Goal: Task Accomplishment & Management: Manage account settings

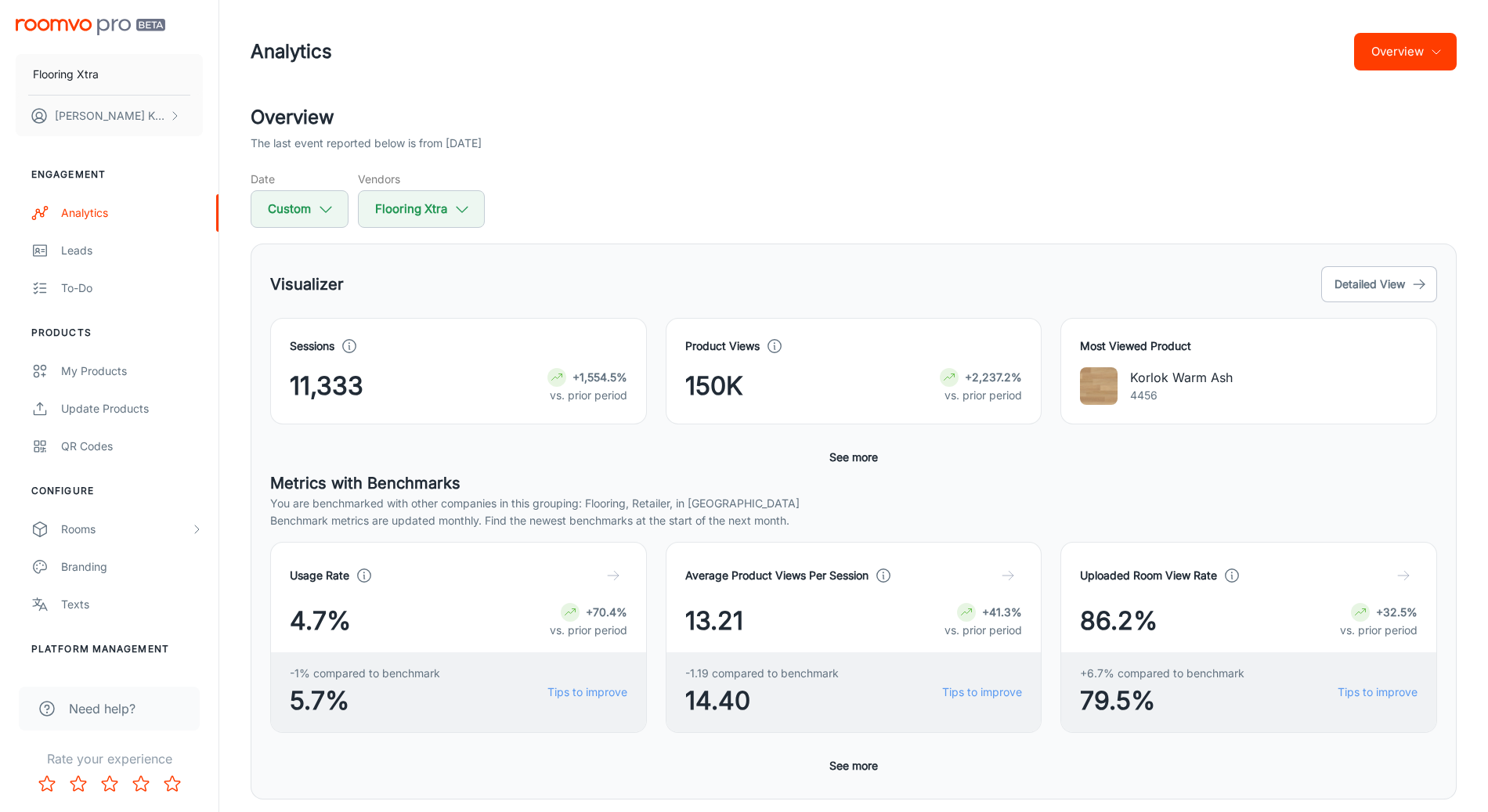
scroll to position [442, 0]
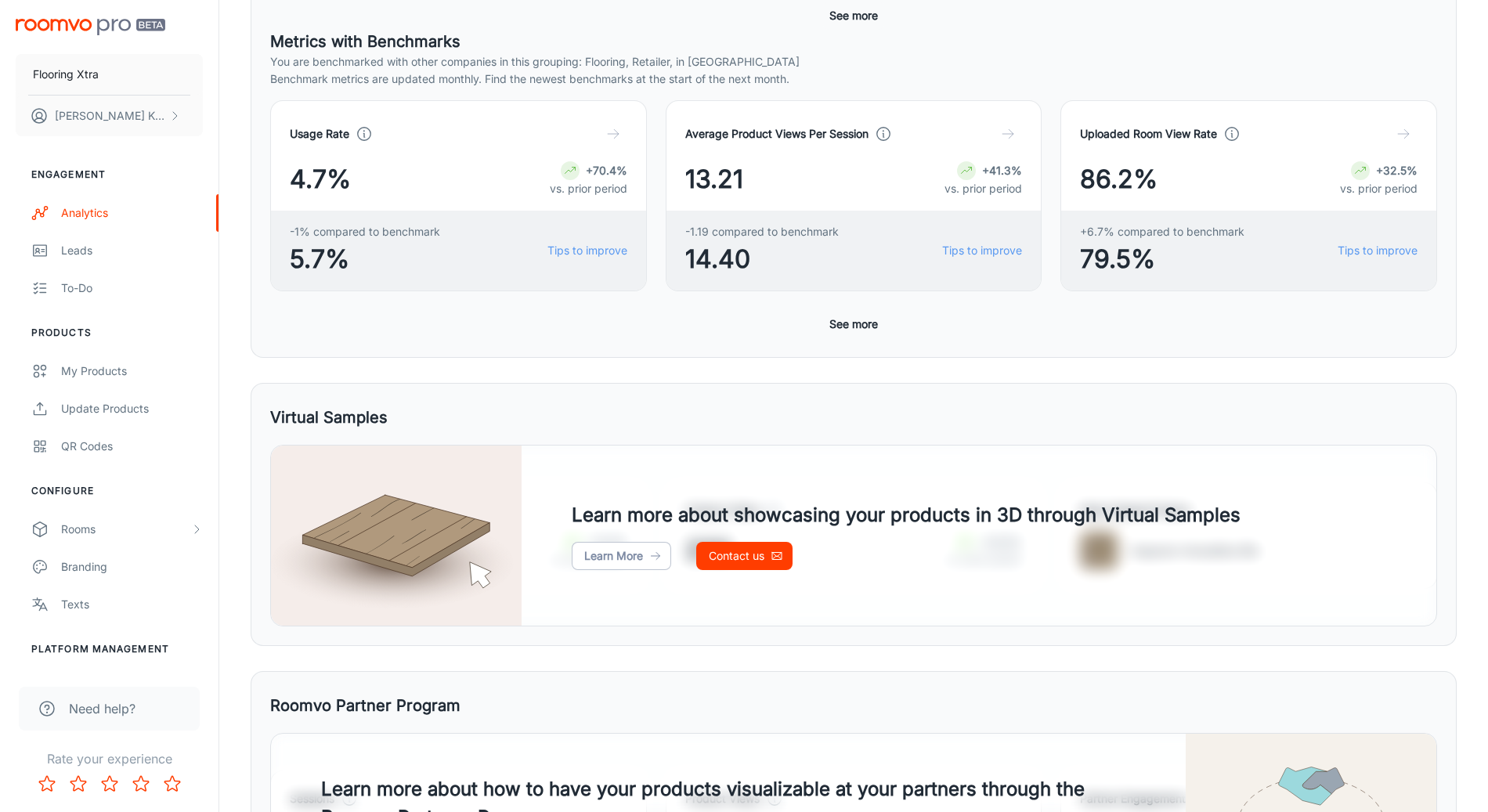
click at [852, 17] on button "See more" at bounding box center [853, 16] width 61 height 28
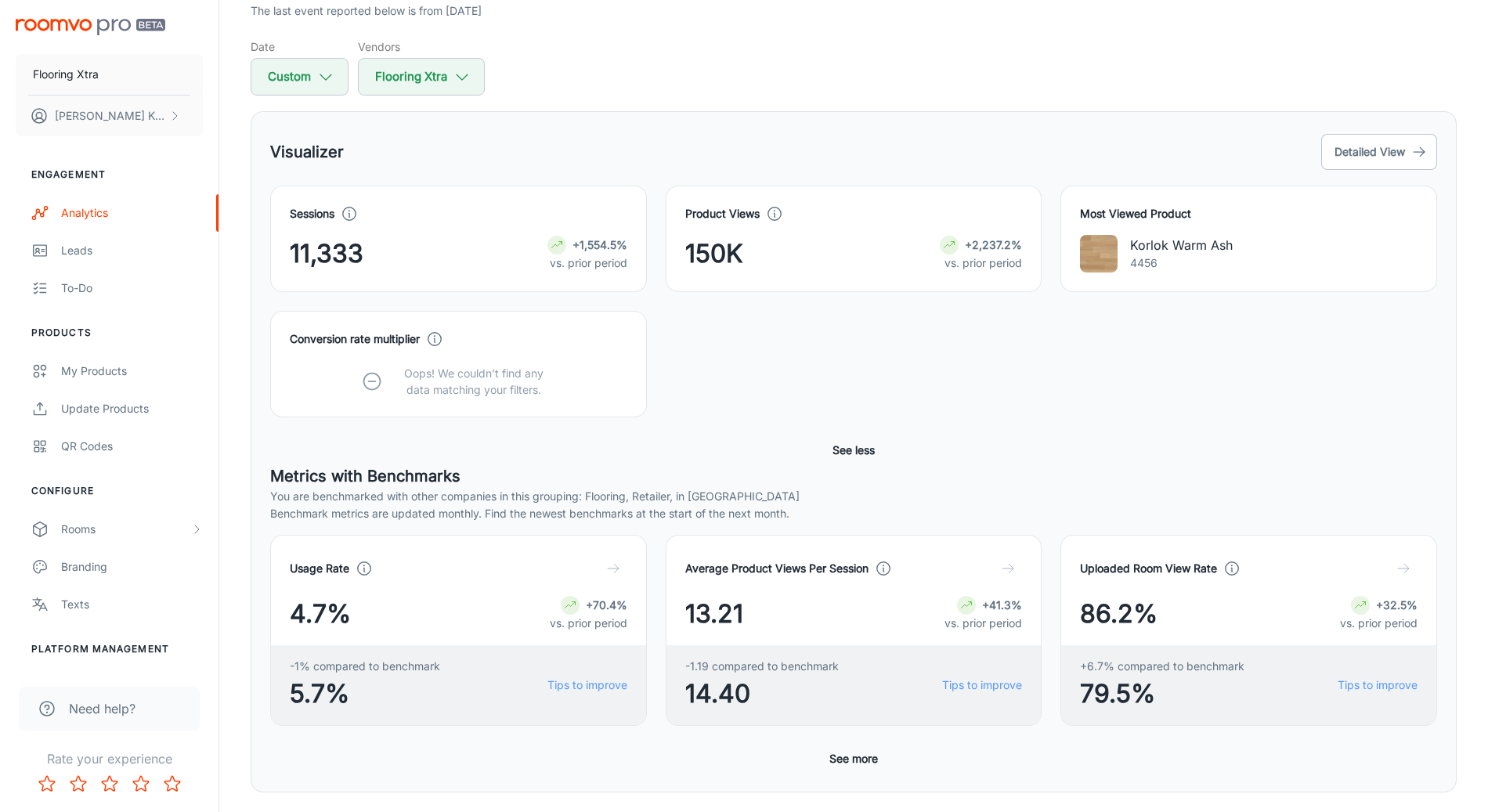
scroll to position [50, 0]
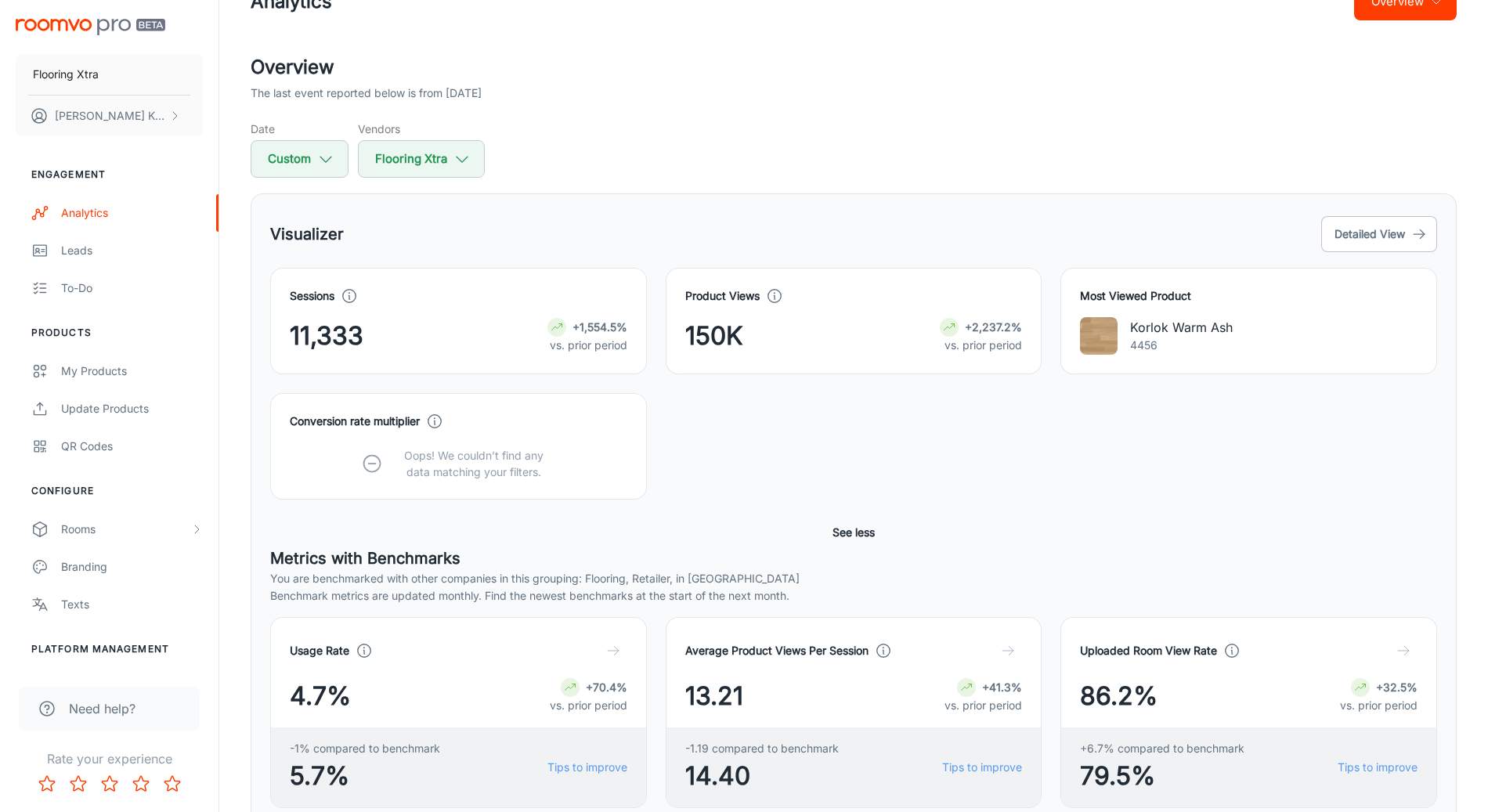
drag, startPoint x: 566, startPoint y: 195, endPoint x: 569, endPoint y: 265, distance: 70.1
click at [566, 195] on div "Visualizer Detailed View Sessions 11,333 +1,554.5% vs. prior period Product Vie…" at bounding box center [853, 533] width 1205 height 681
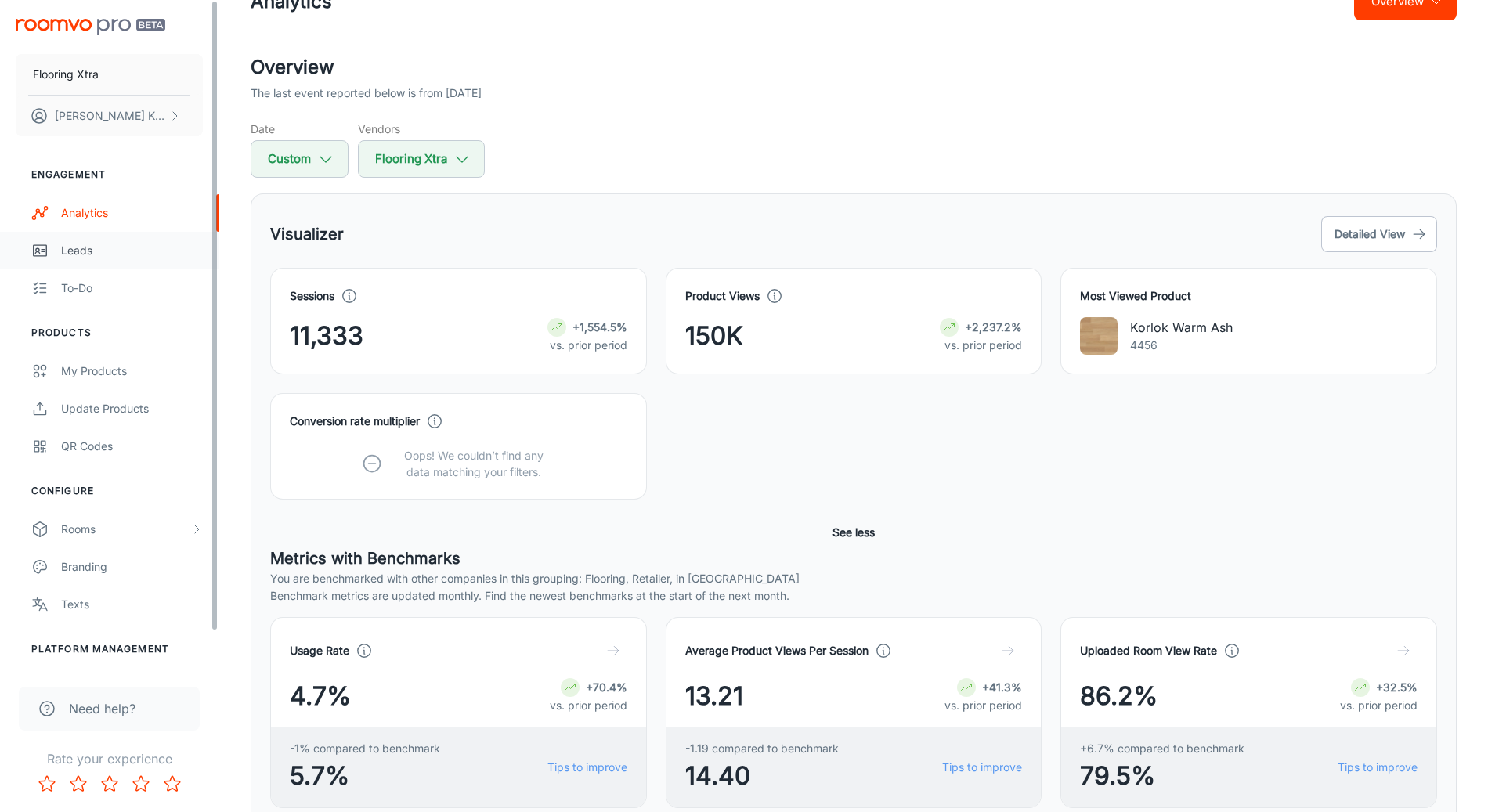
click at [92, 263] on link "Leads" at bounding box center [108, 251] width 218 height 38
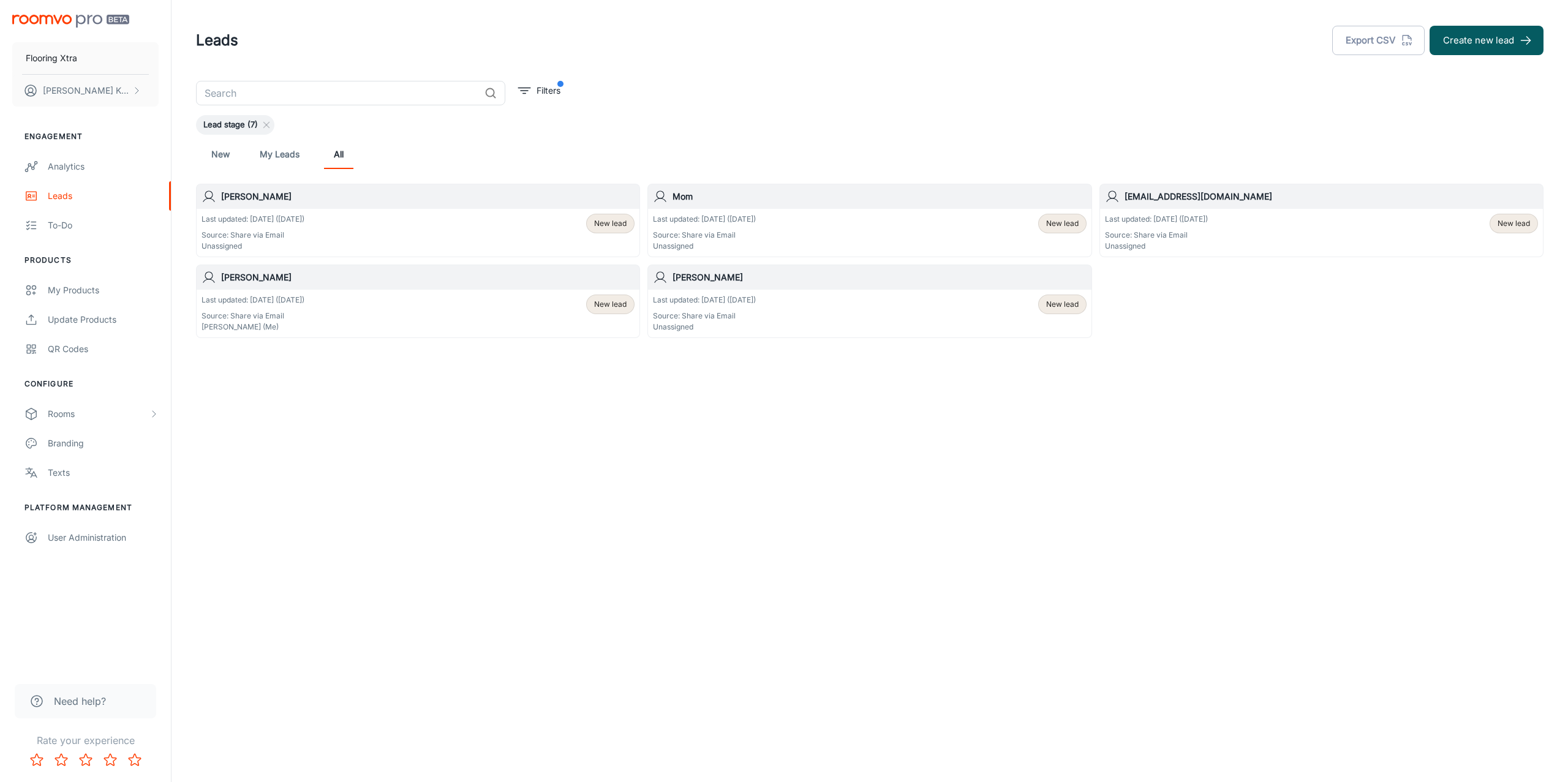
click at [628, 223] on span "New lead" at bounding box center [610, 223] width 47 height 11
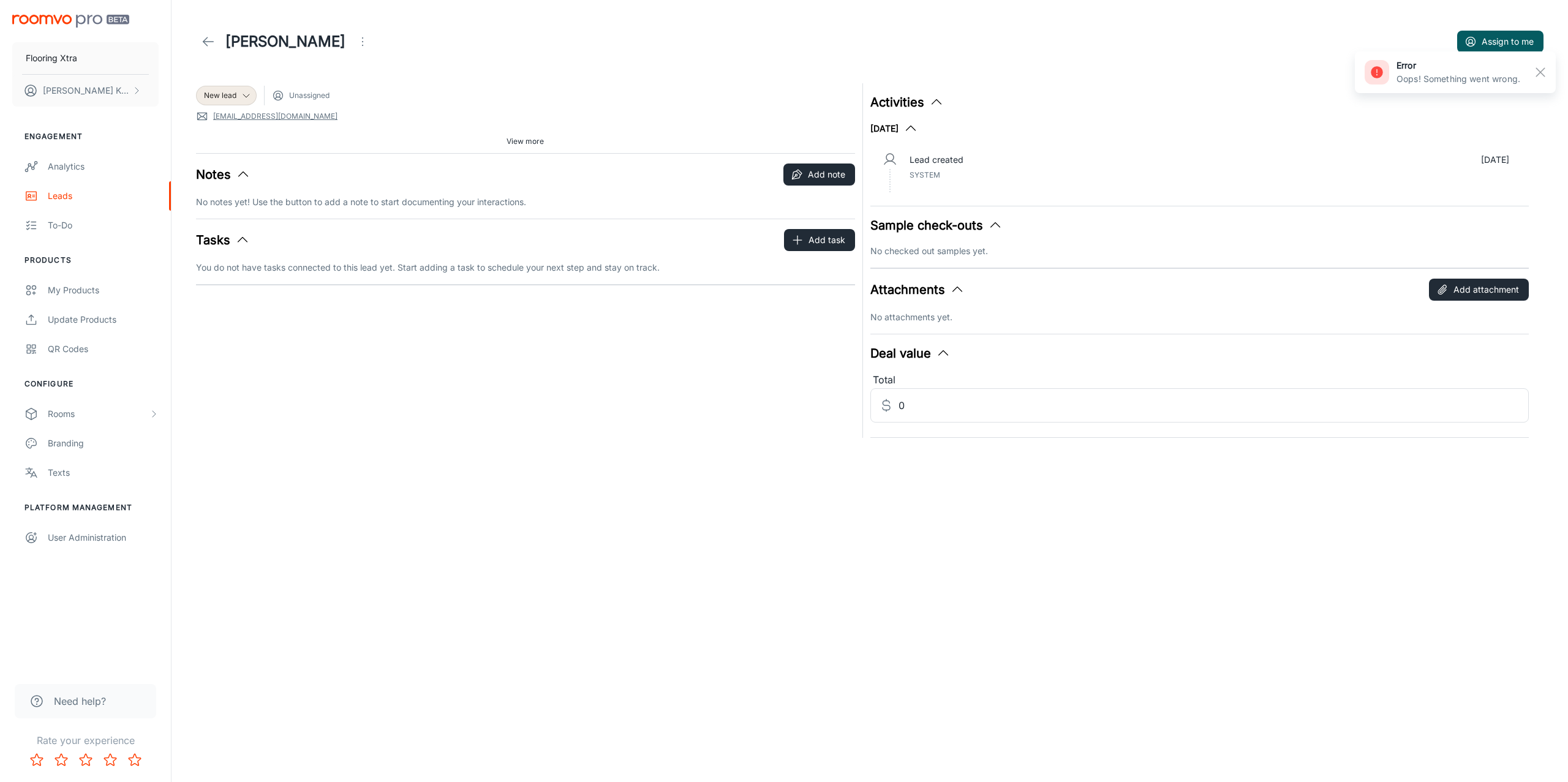
click at [945, 167] on div "Lead created [DATE] System" at bounding box center [1209, 167] width 600 height 28
drag, startPoint x: 989, startPoint y: 227, endPoint x: 979, endPoint y: 228, distance: 10.0
click at [989, 227] on icon "button" at bounding box center [995, 225] width 15 height 15
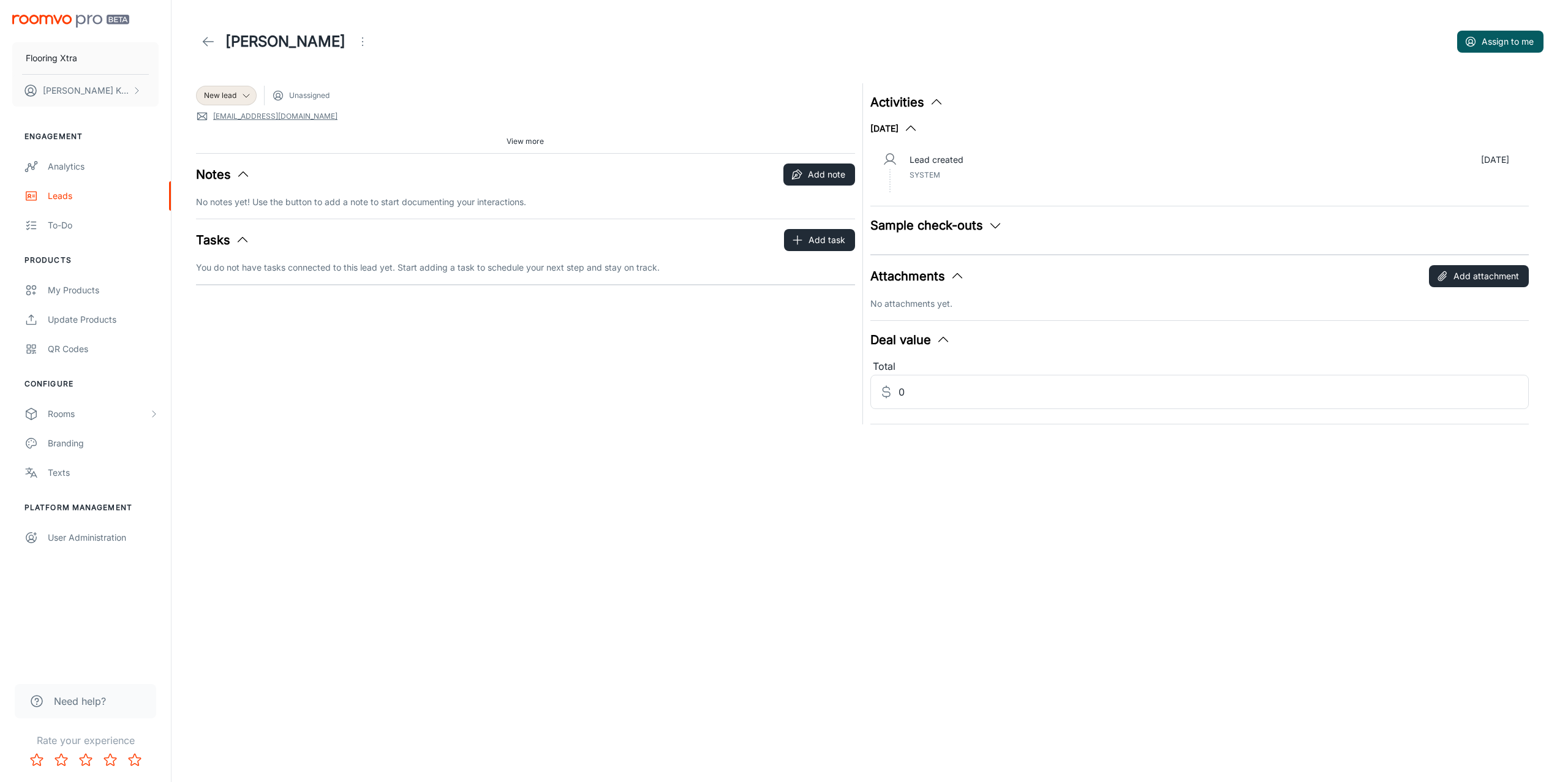
drag, startPoint x: 475, startPoint y: 133, endPoint x: 519, endPoint y: 142, distance: 44.9
click at [484, 136] on div "View more" at bounding box center [526, 142] width 659 height 19
click at [519, 142] on span "View more" at bounding box center [526, 142] width 37 height 11
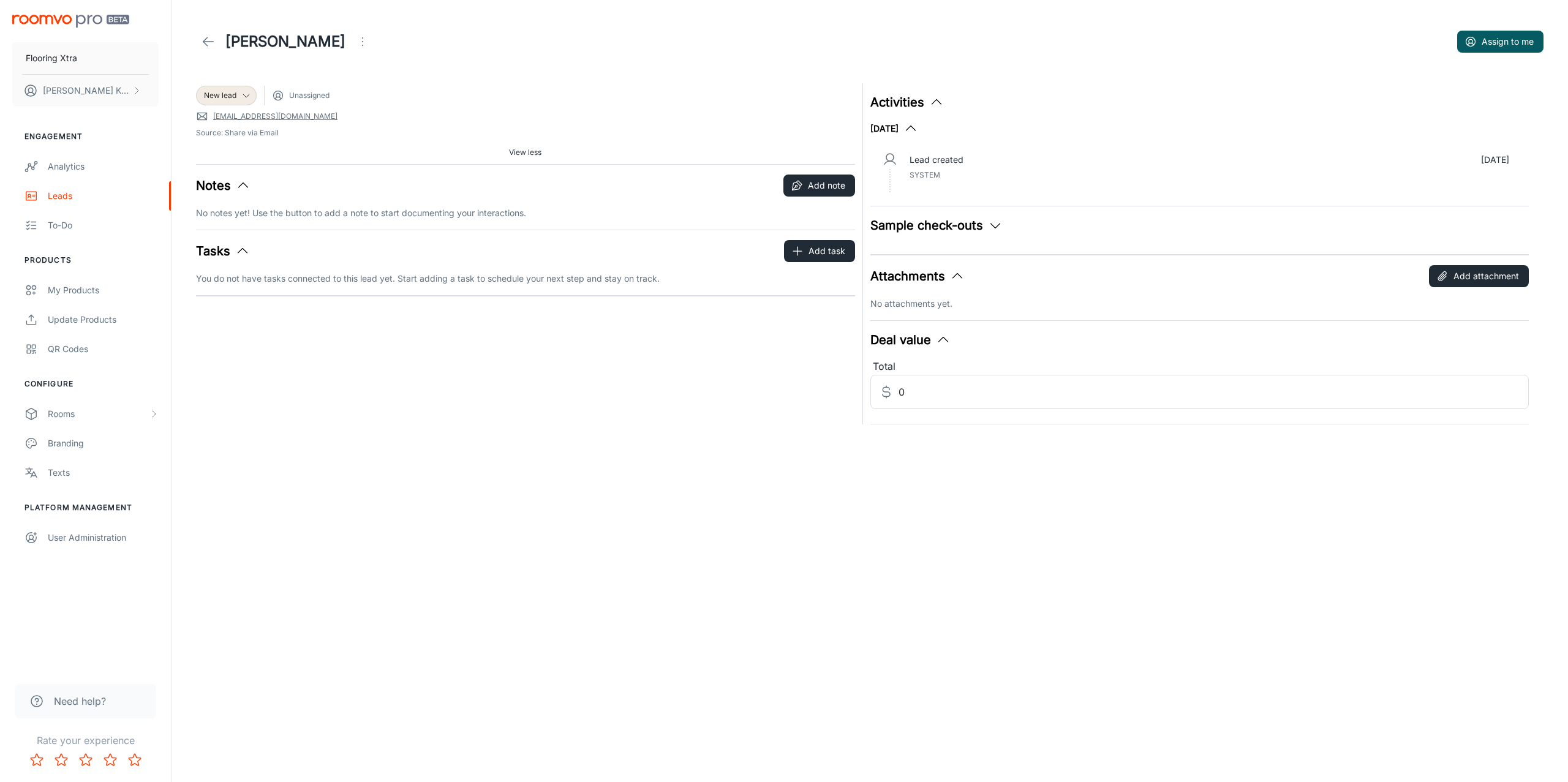
click at [210, 41] on icon at bounding box center [208, 41] width 15 height 15
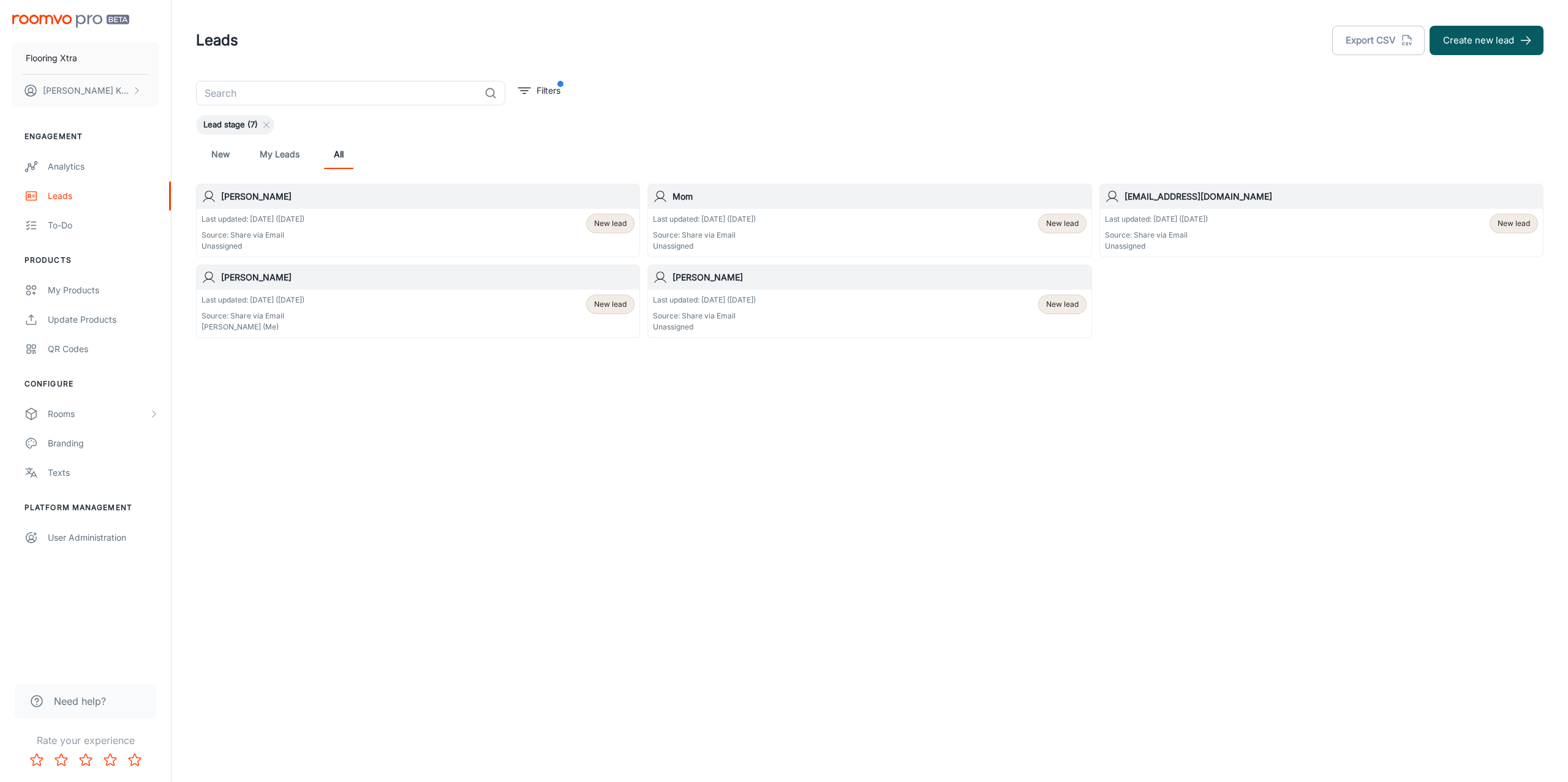
click at [1072, 225] on span "New lead" at bounding box center [1063, 223] width 33 height 11
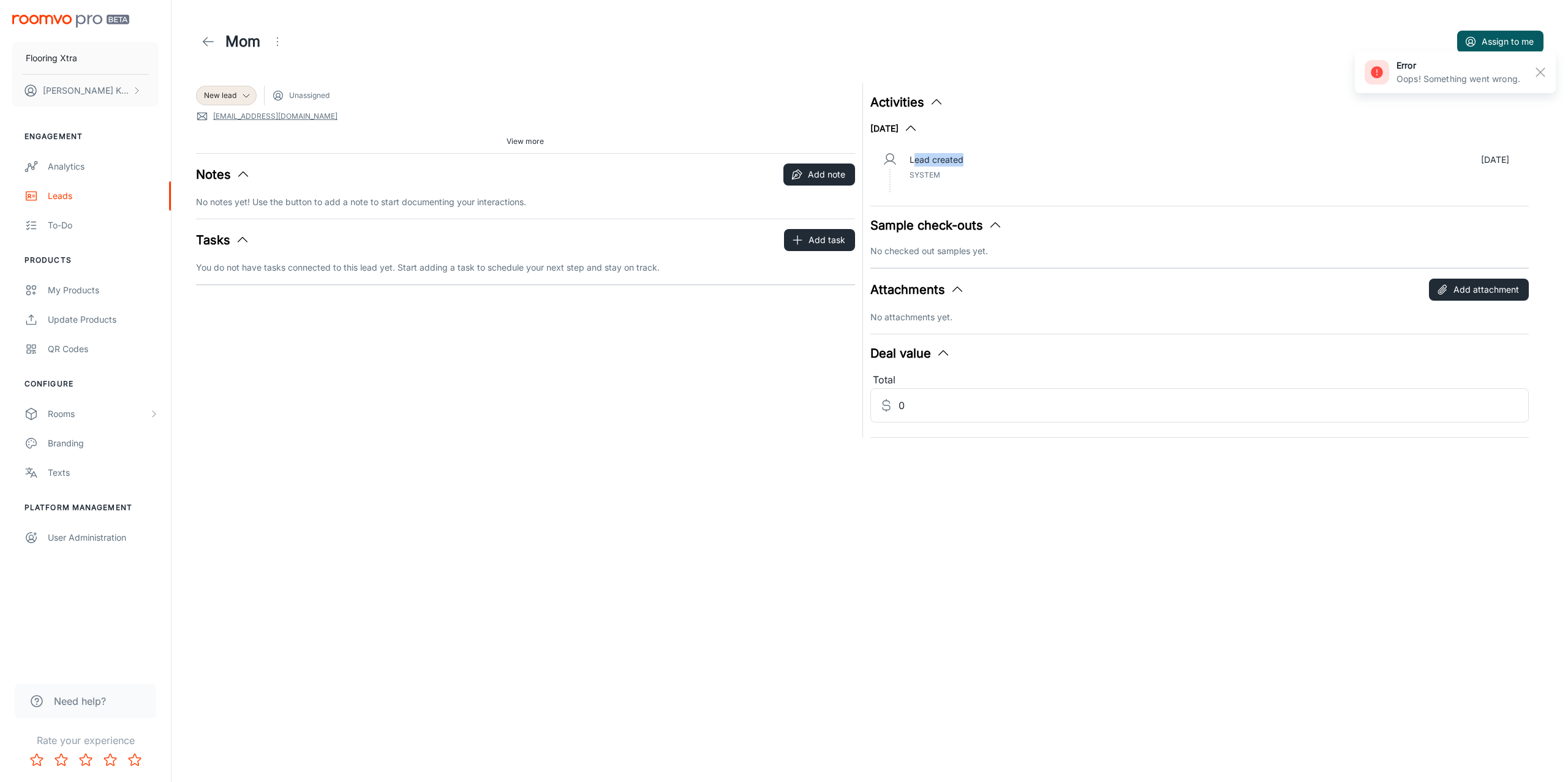
drag, startPoint x: 913, startPoint y: 160, endPoint x: 1130, endPoint y: 153, distance: 217.1
click at [1009, 165] on div "Lead created [DATE]" at bounding box center [1209, 160] width 600 height 13
click at [1163, 67] on button "button" at bounding box center [1540, 72] width 21 height 21
click at [926, 175] on span "System" at bounding box center [924, 175] width 30 height 9
click at [205, 41] on icon at bounding box center [208, 41] width 15 height 15
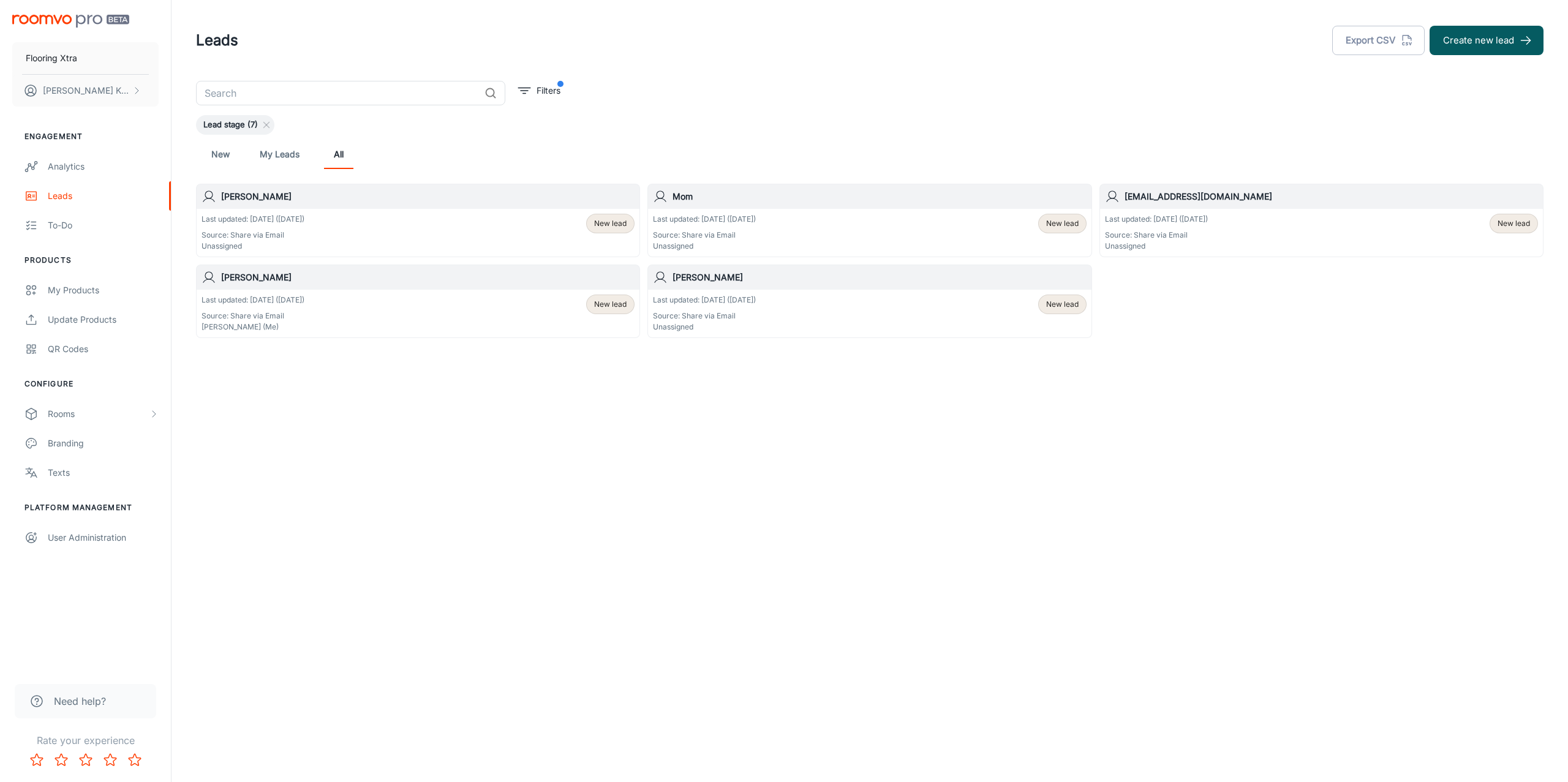
click at [1163, 223] on span "New lead" at bounding box center [1514, 223] width 33 height 11
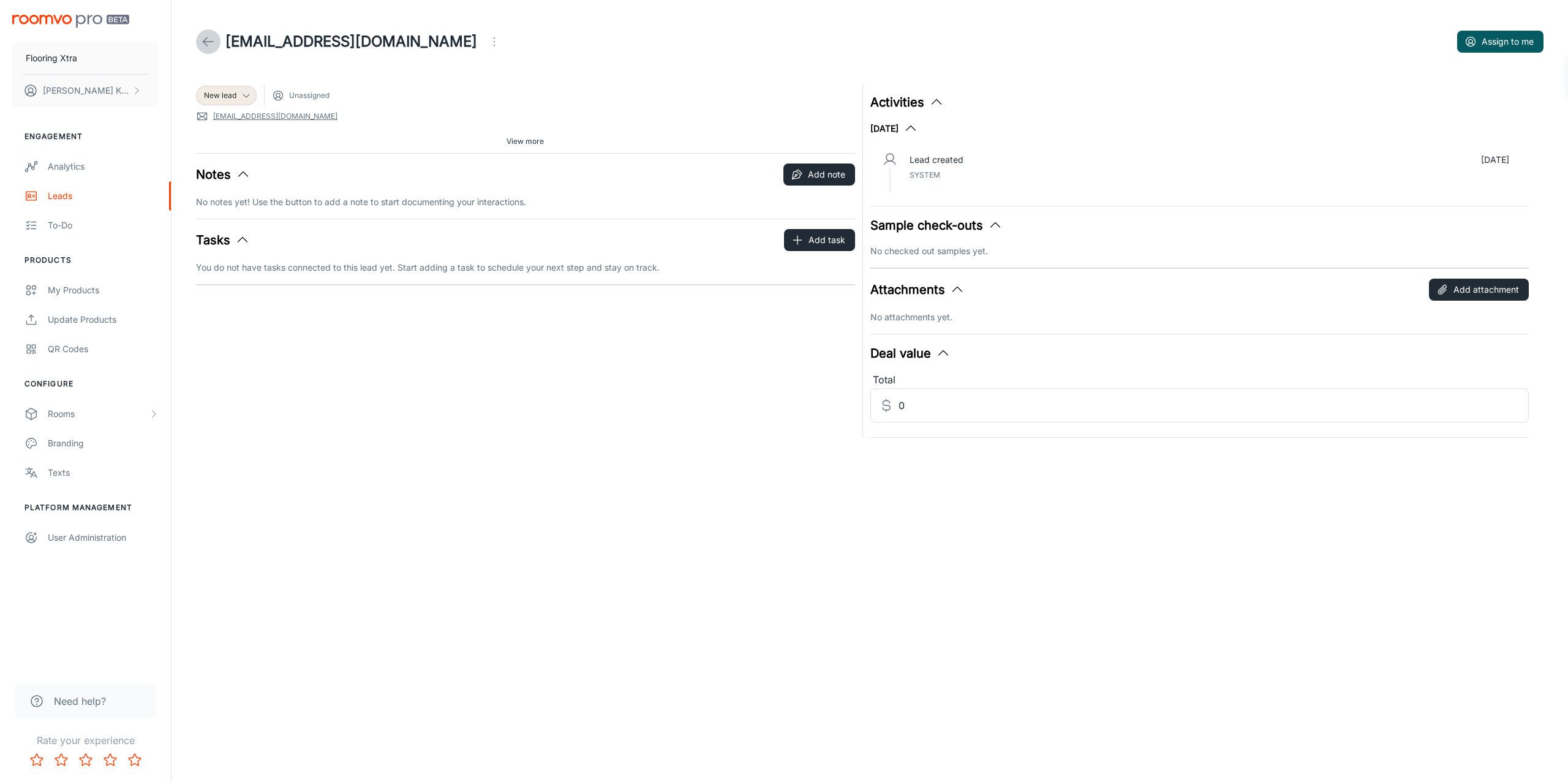
click at [209, 43] on icon at bounding box center [208, 41] width 15 height 15
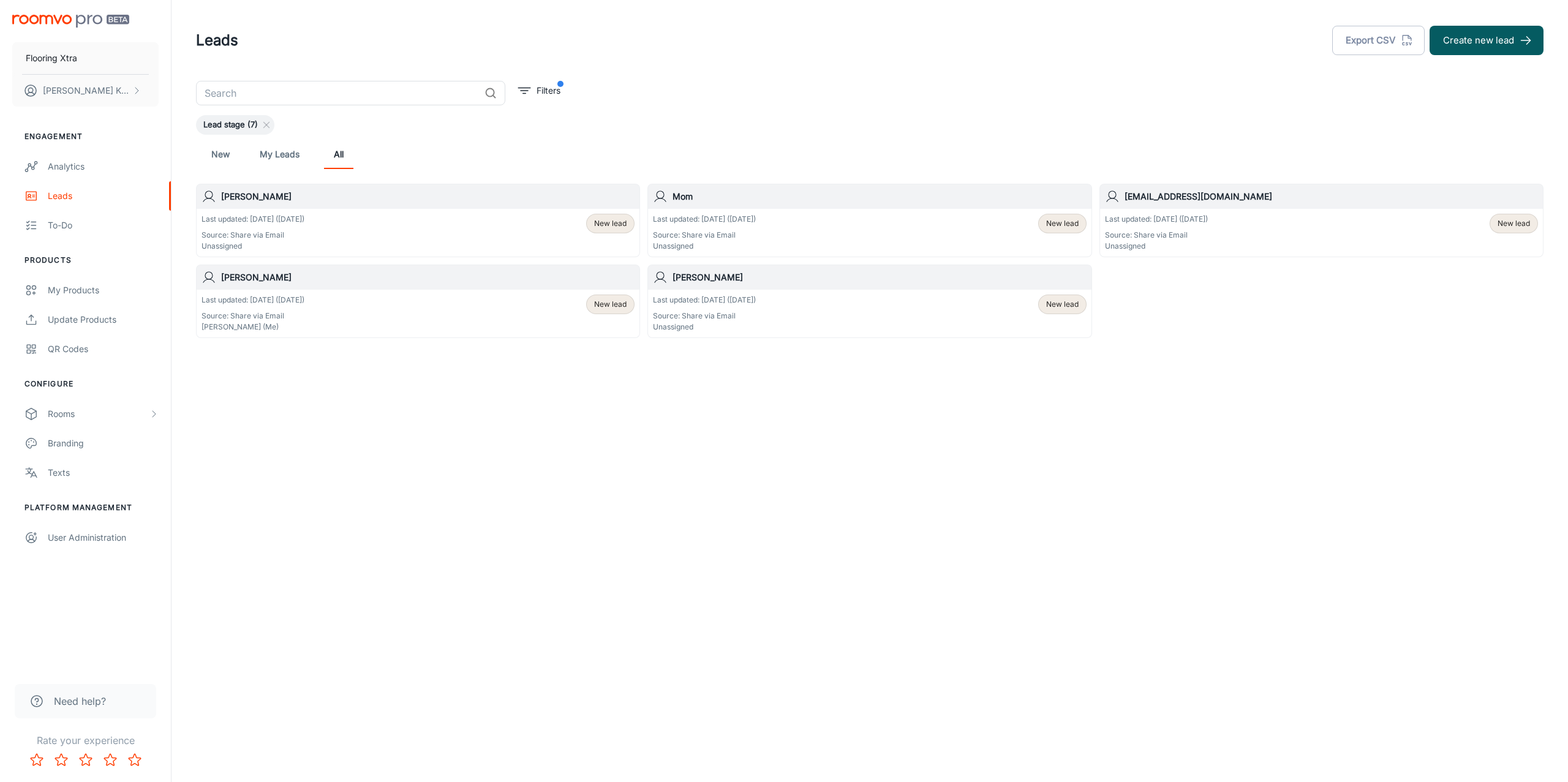
click at [617, 300] on span "New lead" at bounding box center [610, 304] width 33 height 11
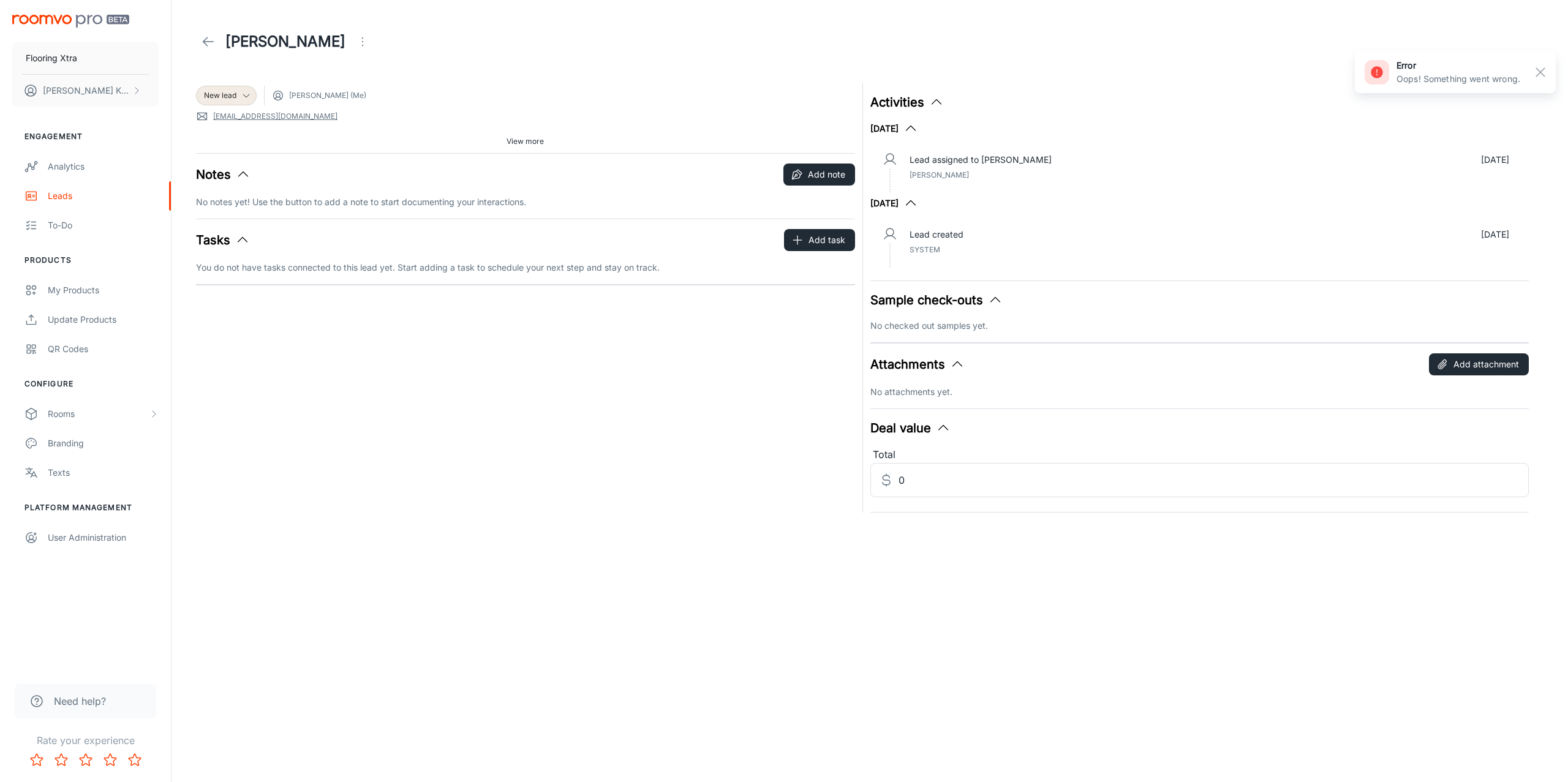
click at [203, 44] on icon at bounding box center [208, 41] width 15 height 15
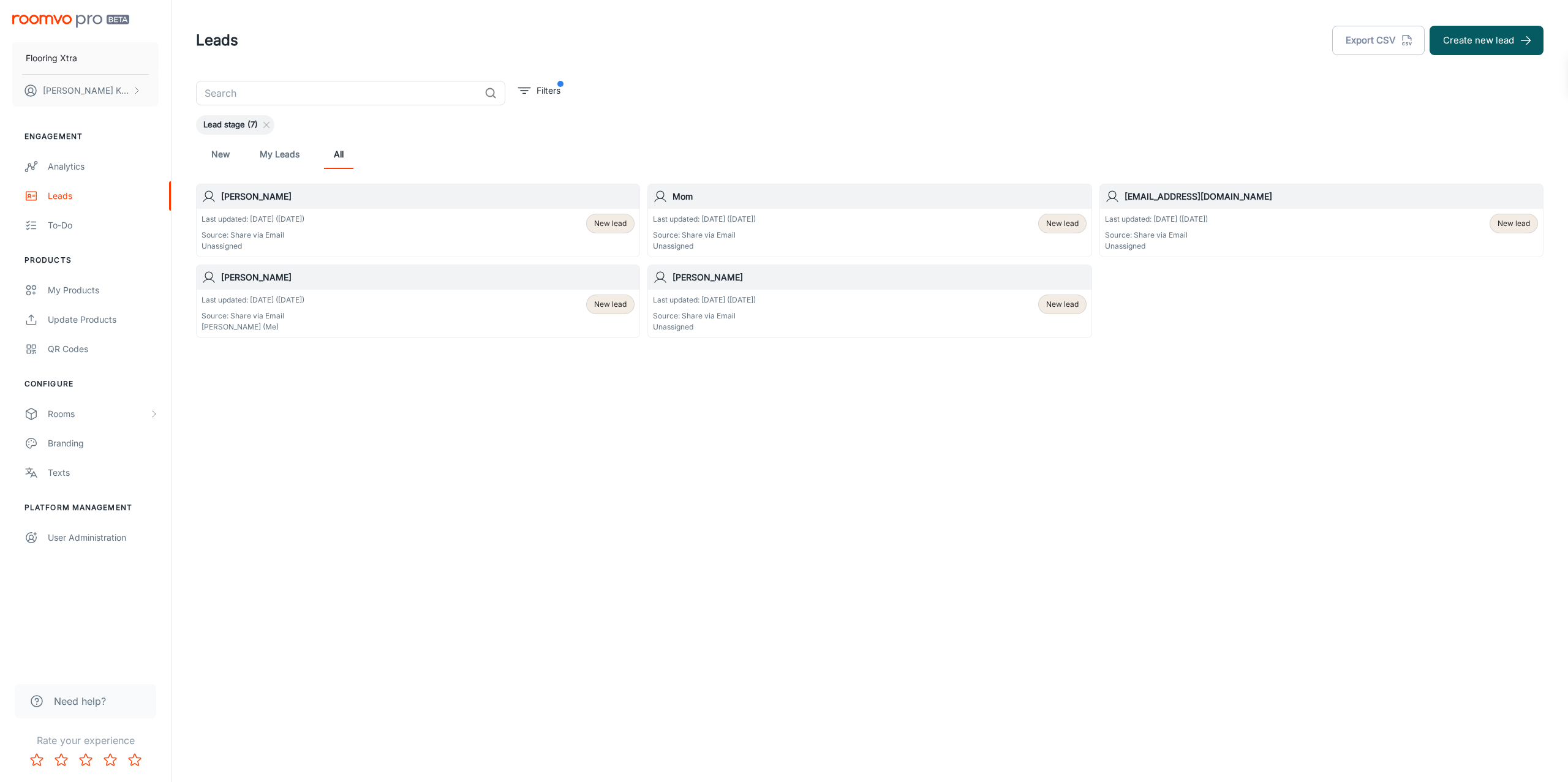
click at [821, 228] on div "Last updated: [DATE] ([DATE]) Source: Share via Email Unassigned New lead" at bounding box center [870, 233] width 433 height 38
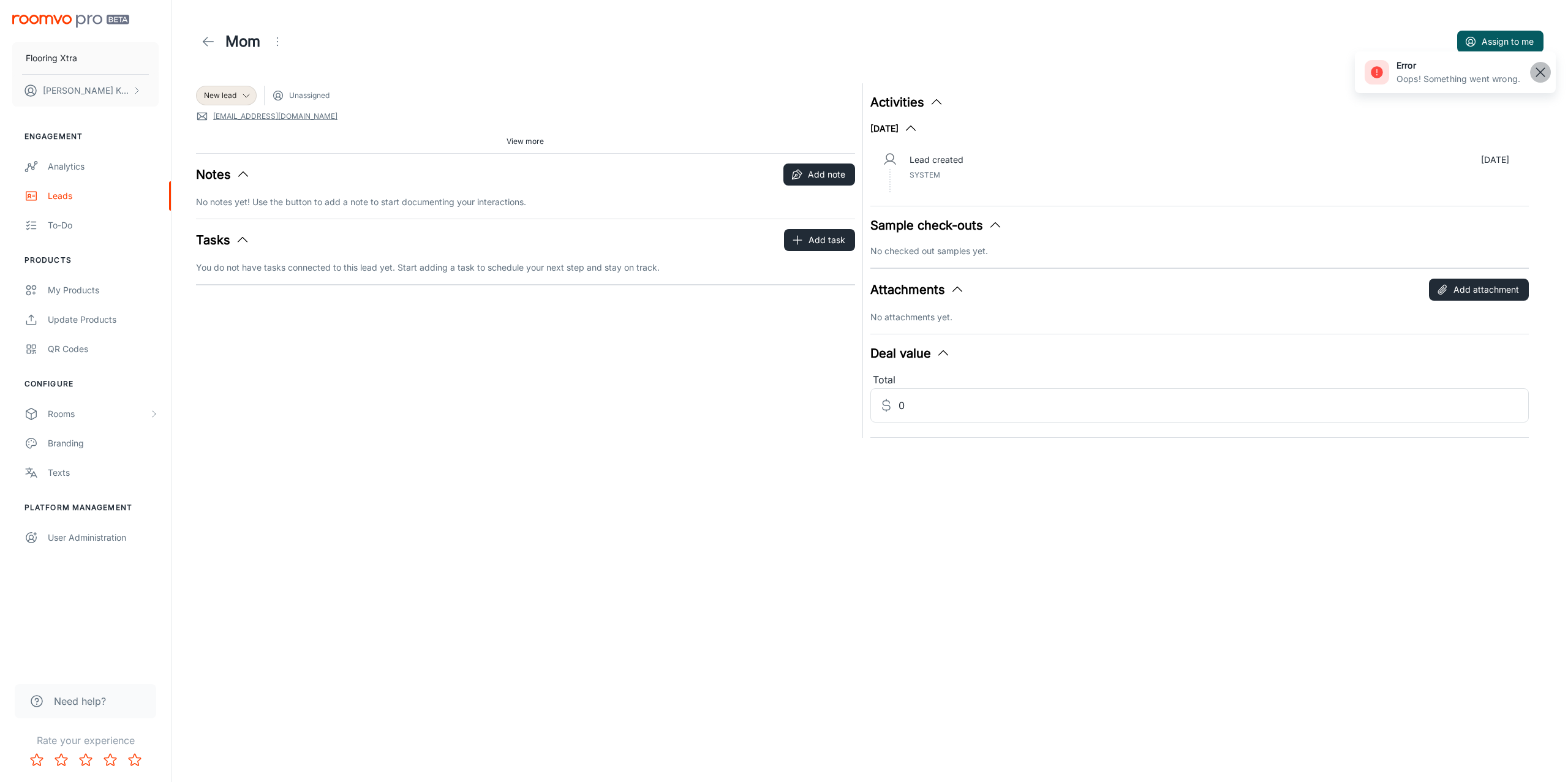
click at [1163, 68] on rect "button" at bounding box center [1540, 72] width 15 height 15
click at [325, 97] on span "Unassigned" at bounding box center [309, 96] width 40 height 11
click at [206, 40] on icon at bounding box center [208, 41] width 15 height 15
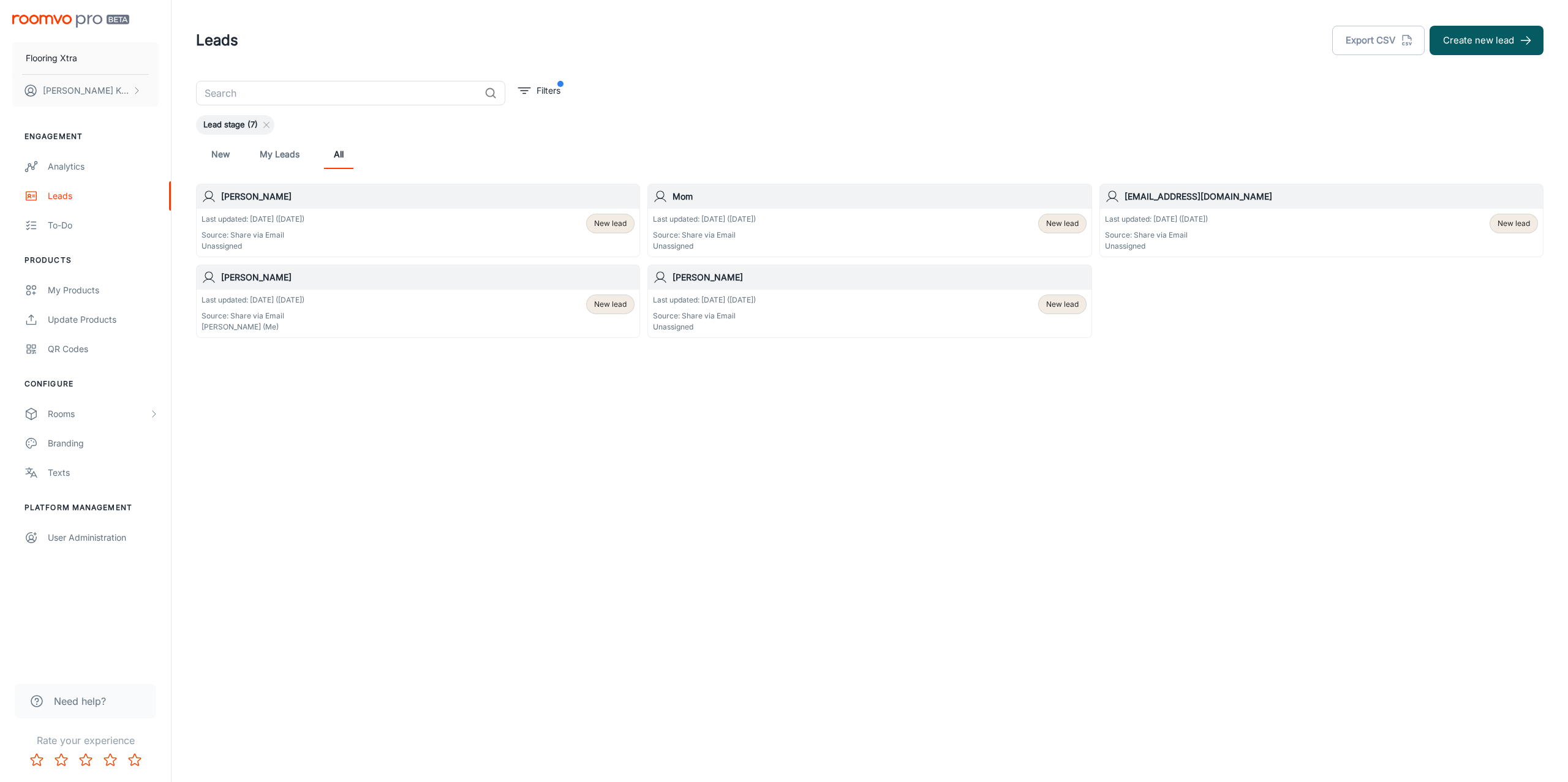
click at [284, 149] on link "My Leads" at bounding box center [279, 154] width 40 height 30
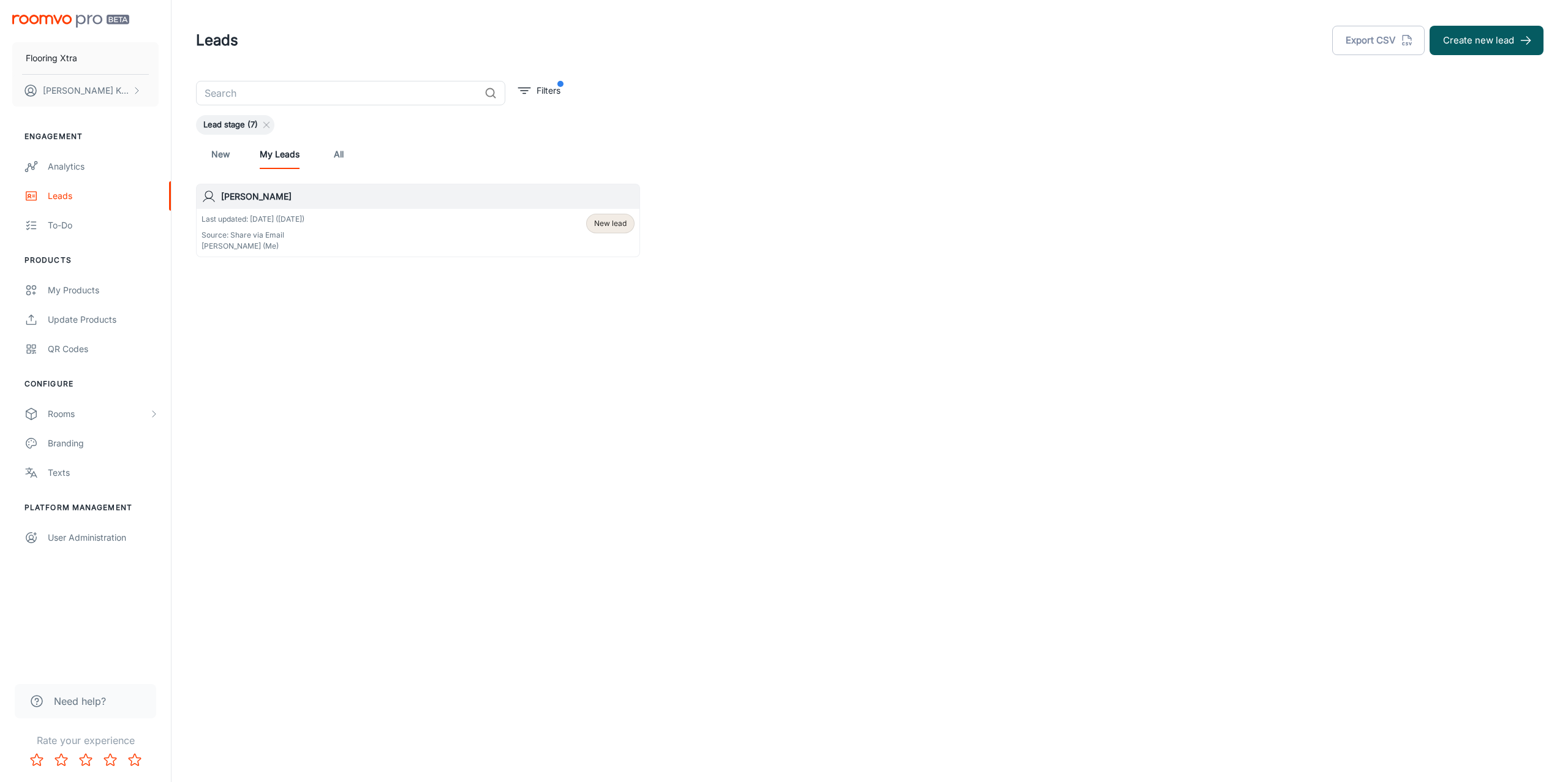
click at [216, 150] on link "New" at bounding box center [220, 154] width 30 height 30
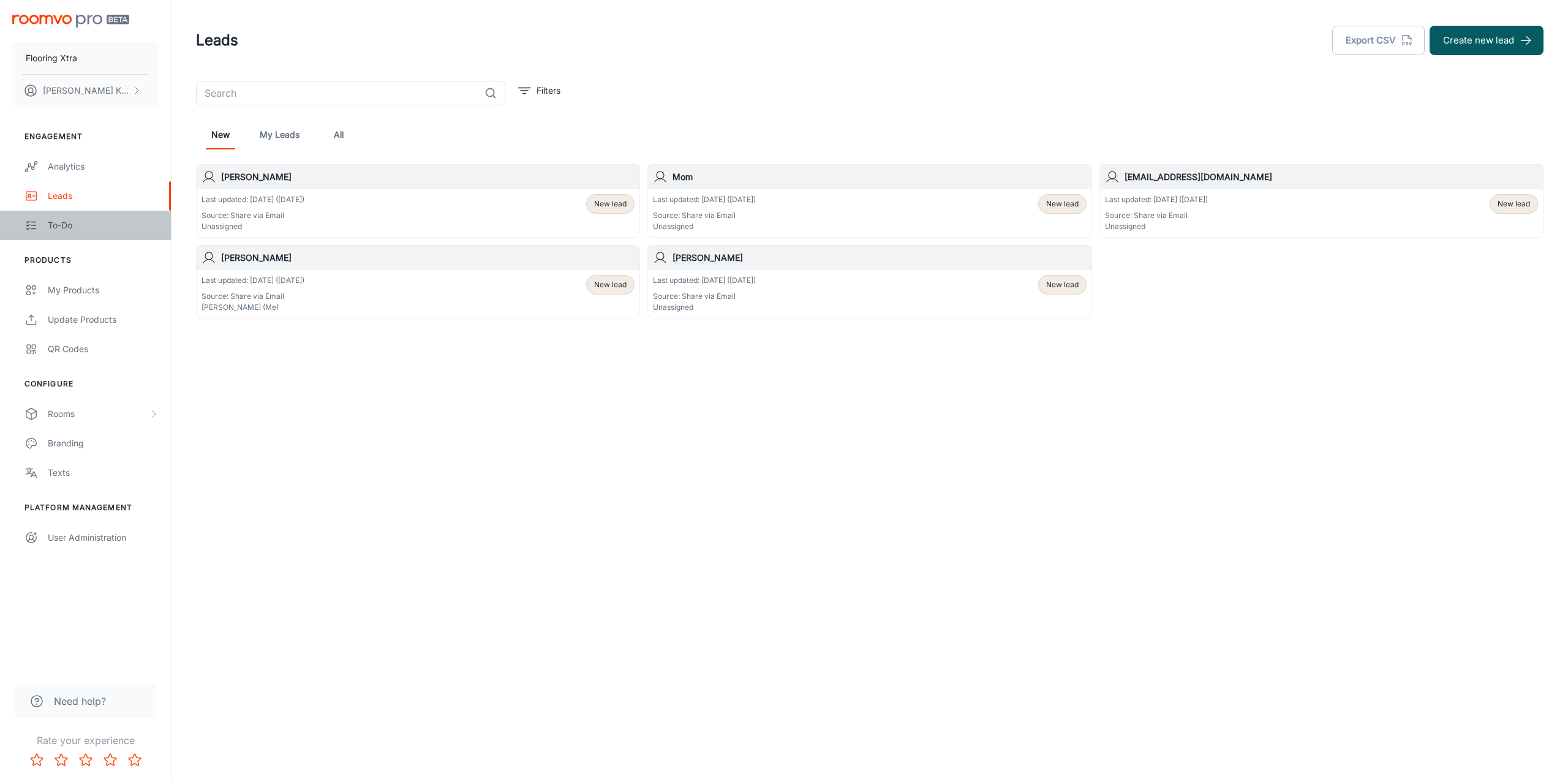
click at [90, 225] on div "To-do" at bounding box center [103, 225] width 111 height 13
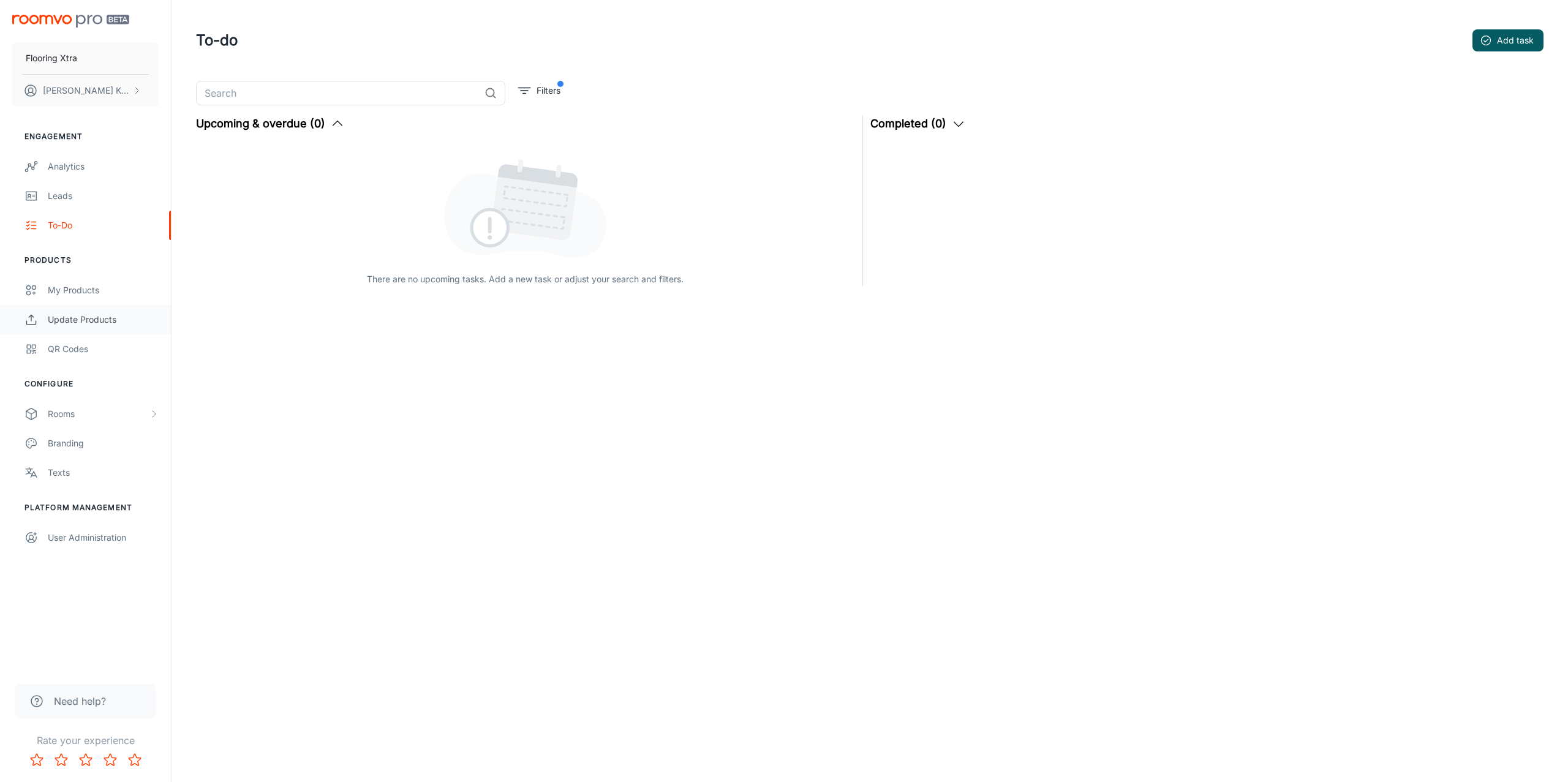
click at [76, 311] on link "Update Products" at bounding box center [85, 320] width 171 height 30
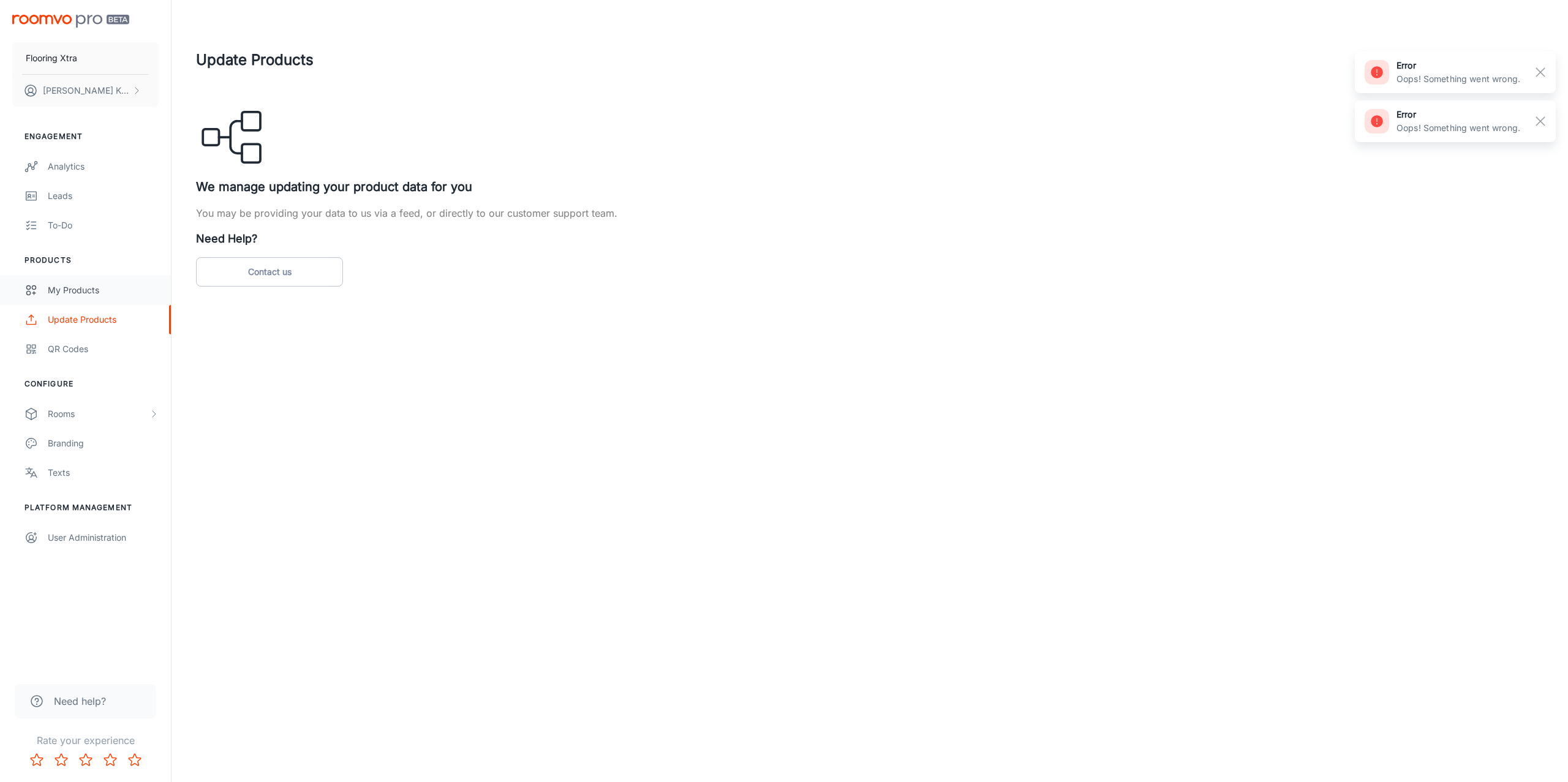
click at [93, 291] on div "My Products" at bounding box center [103, 289] width 111 height 13
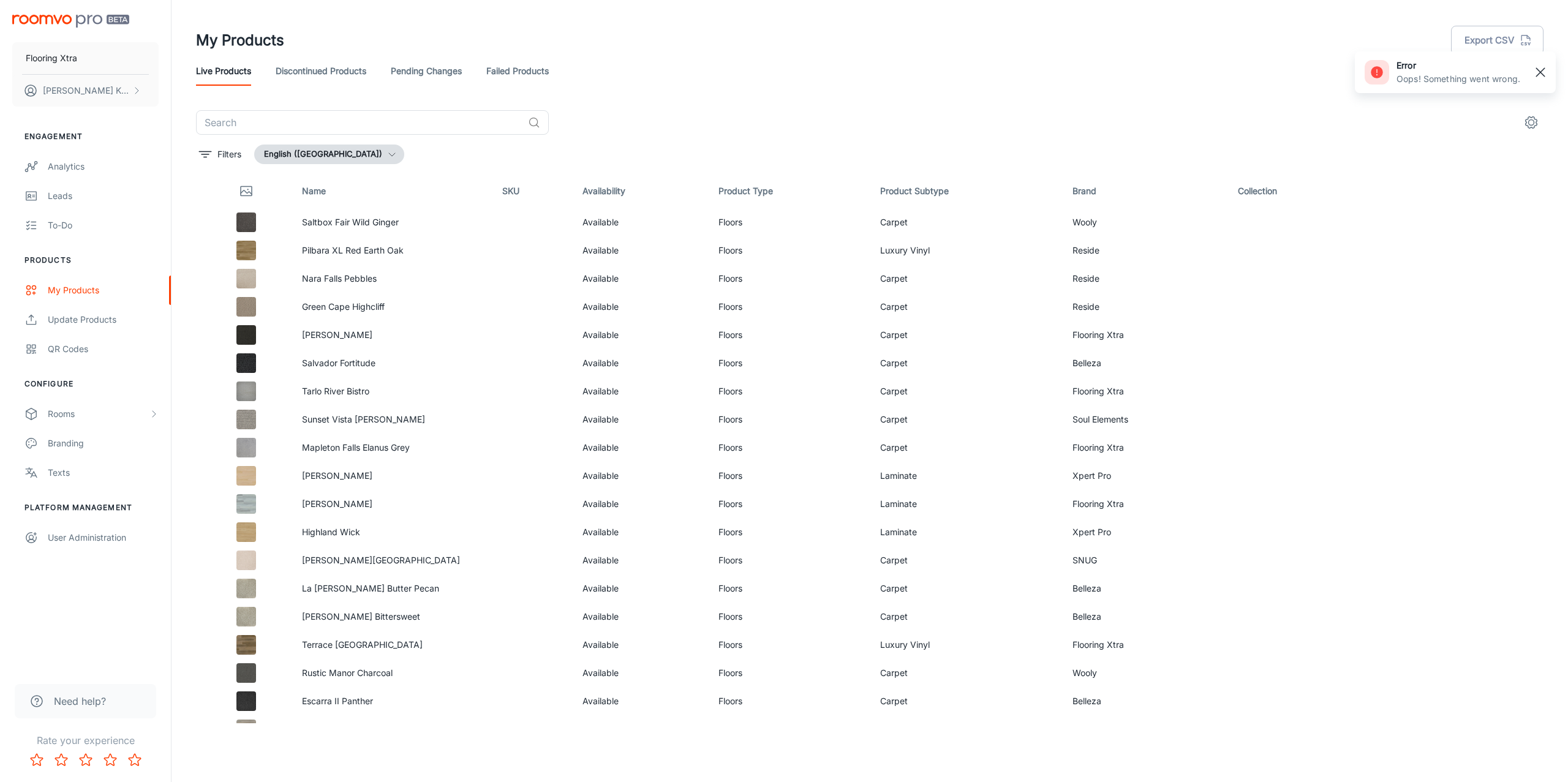
click at [1163, 72] on rect "button" at bounding box center [1540, 72] width 15 height 15
click at [503, 64] on link "Failed Products" at bounding box center [518, 71] width 62 height 30
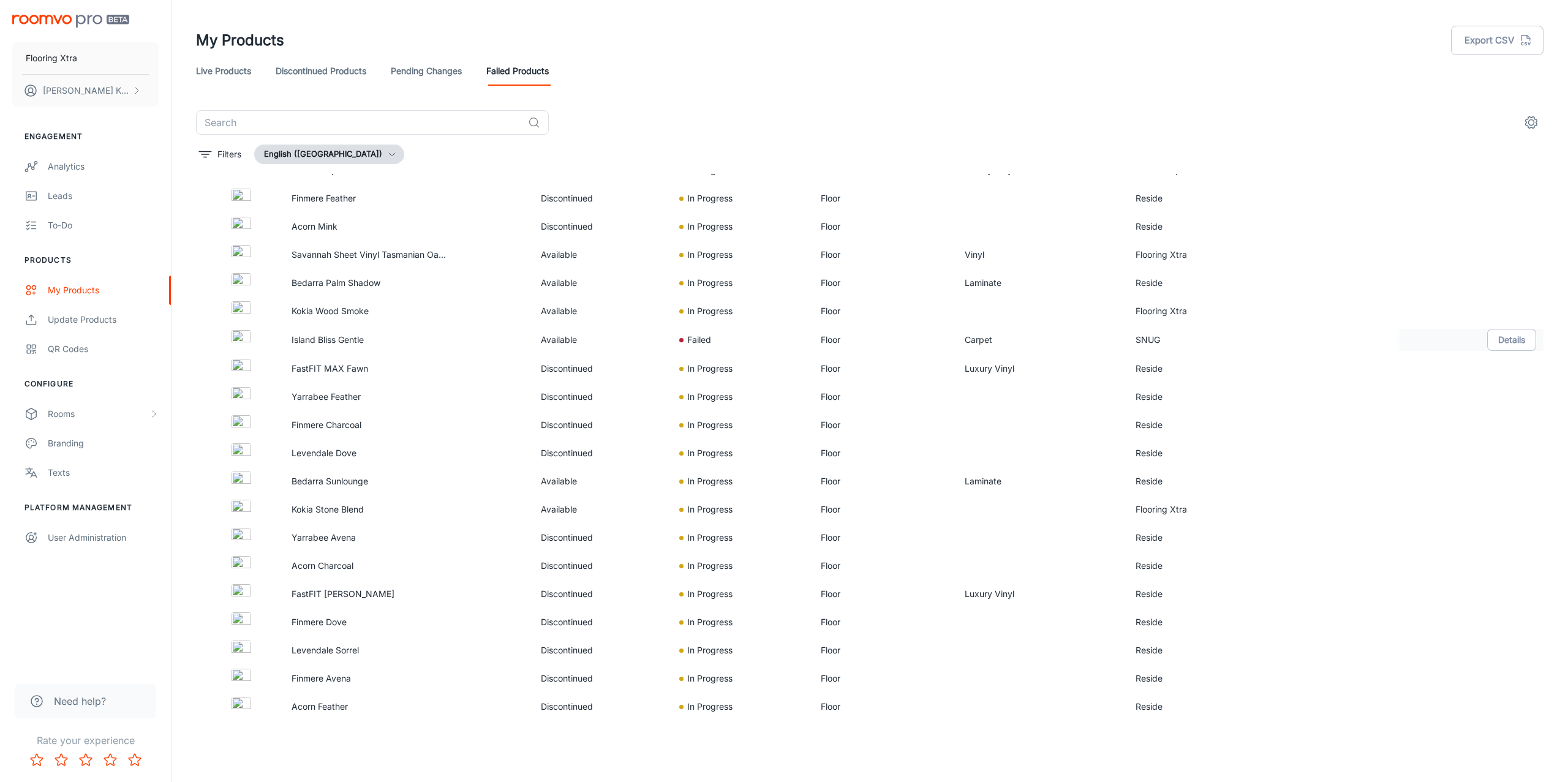
scroll to position [391, 0]
drag, startPoint x: 370, startPoint y: 339, endPoint x: 405, endPoint y: 337, distance: 35.1
click at [374, 338] on p "Island Bliss Gentle" at bounding box center [371, 338] width 159 height 13
drag, startPoint x: 1046, startPoint y: 340, endPoint x: 1201, endPoint y: 340, distance: 155.0
click at [1049, 340] on td "Carpet" at bounding box center [1039, 339] width 171 height 30
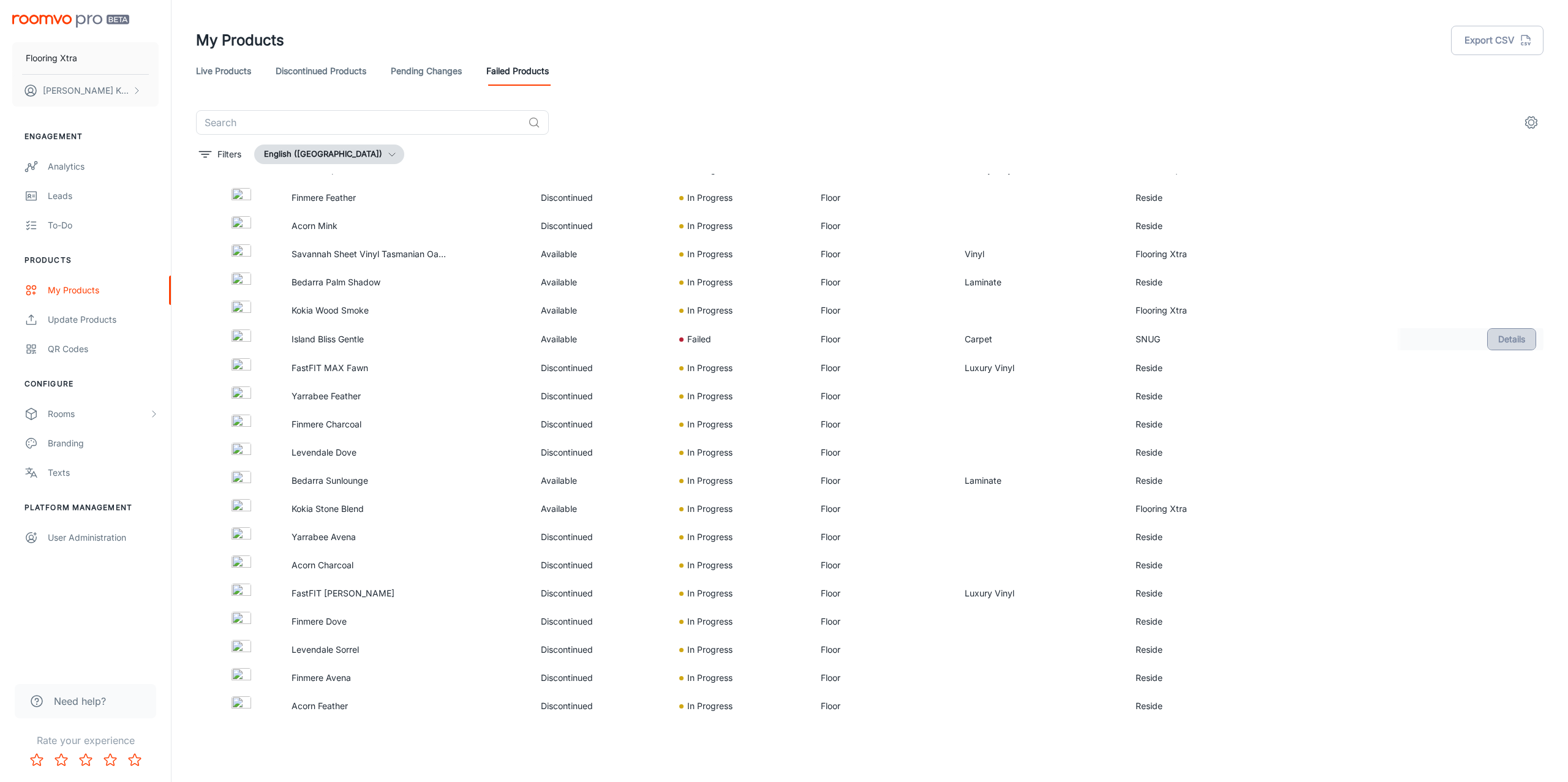
click at [1163, 338] on button "Details" at bounding box center [1511, 339] width 49 height 22
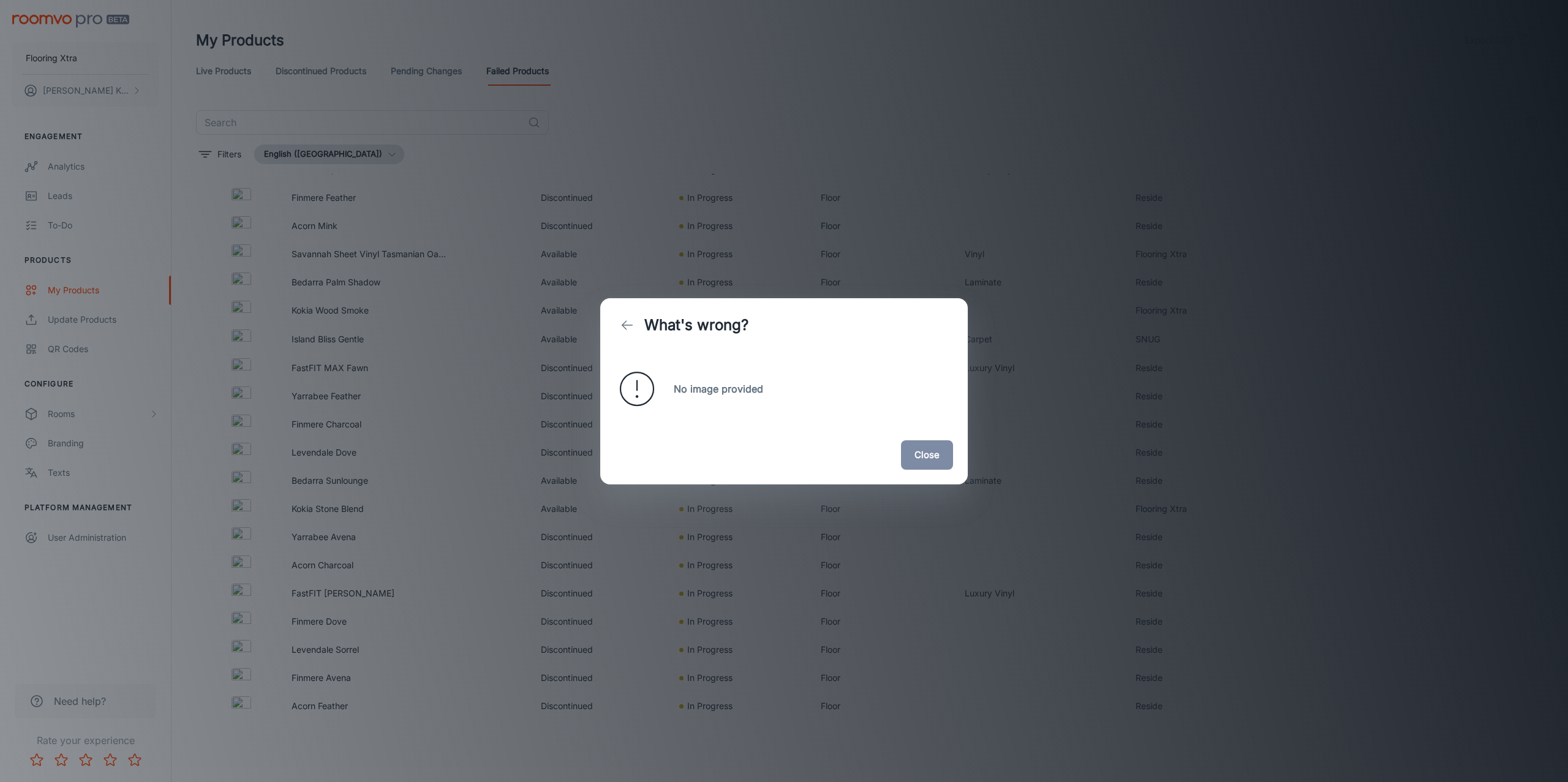
click at [933, 454] on button "Close" at bounding box center [926, 455] width 52 height 30
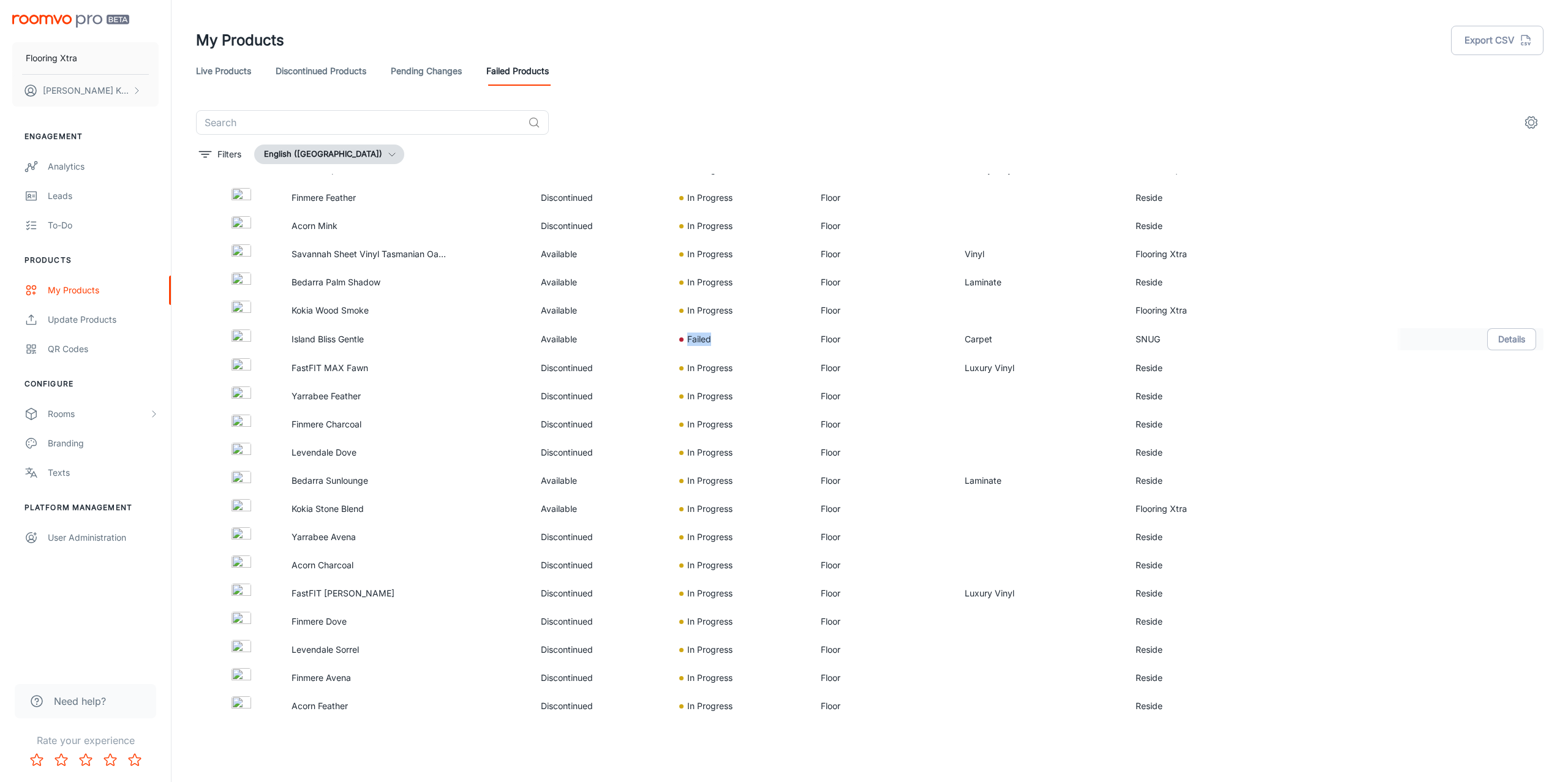
drag, startPoint x: 699, startPoint y: 336, endPoint x: 725, endPoint y: 336, distance: 26.0
click at [725, 336] on div "Failed" at bounding box center [740, 338] width 122 height 13
drag, startPoint x: 701, startPoint y: 345, endPoint x: 719, endPoint y: 345, distance: 18.0
click at [701, 345] on p "Failed" at bounding box center [699, 338] width 24 height 13
click at [860, 119] on div "​" at bounding box center [870, 122] width 1348 height 24
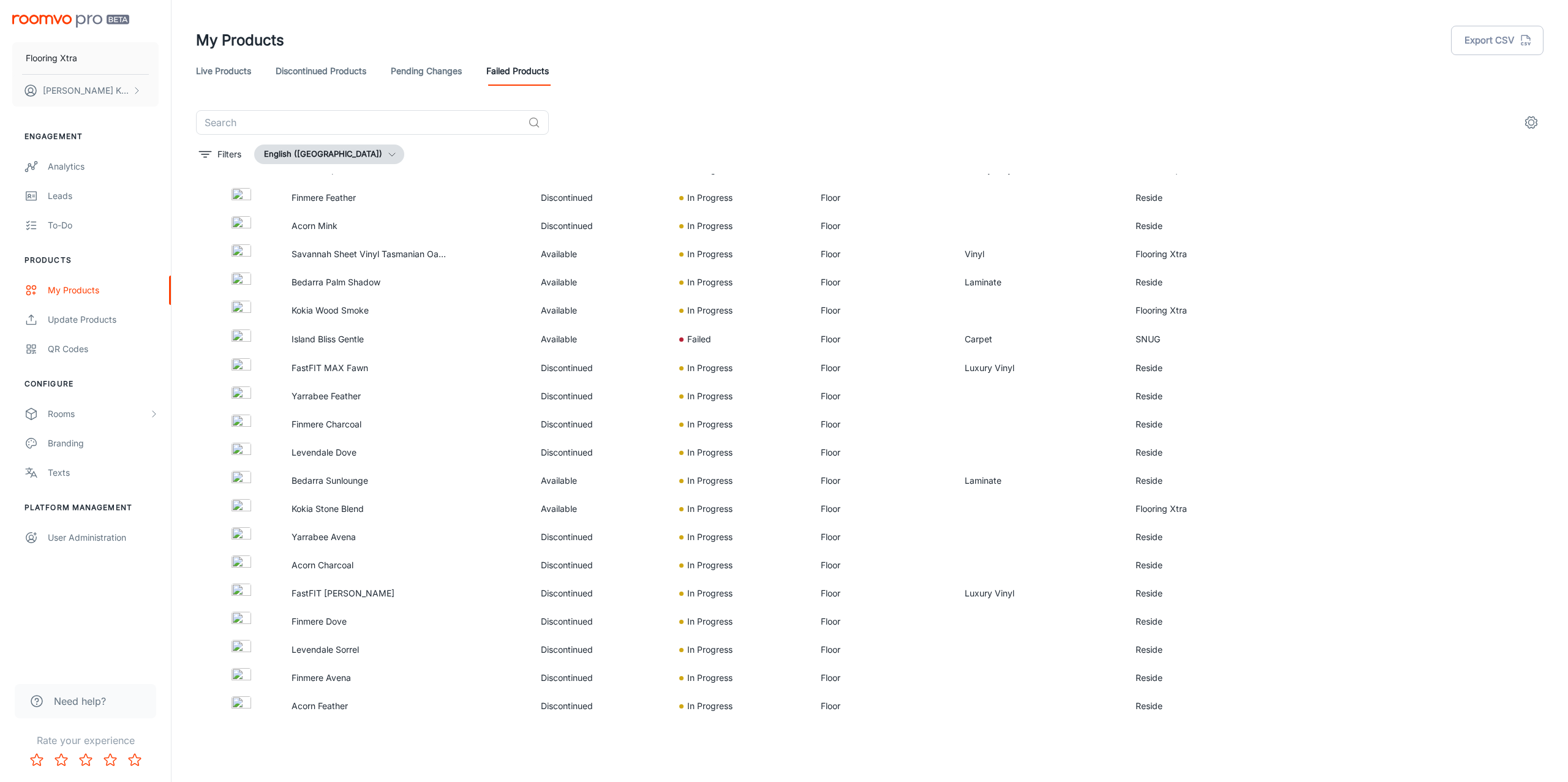
click at [1152, 95] on header "My Products Export CSV Live Products Discontinued Products Pending Changes Fail…" at bounding box center [870, 55] width 1376 height 110
click at [223, 160] on p "Filters" at bounding box center [229, 154] width 24 height 13
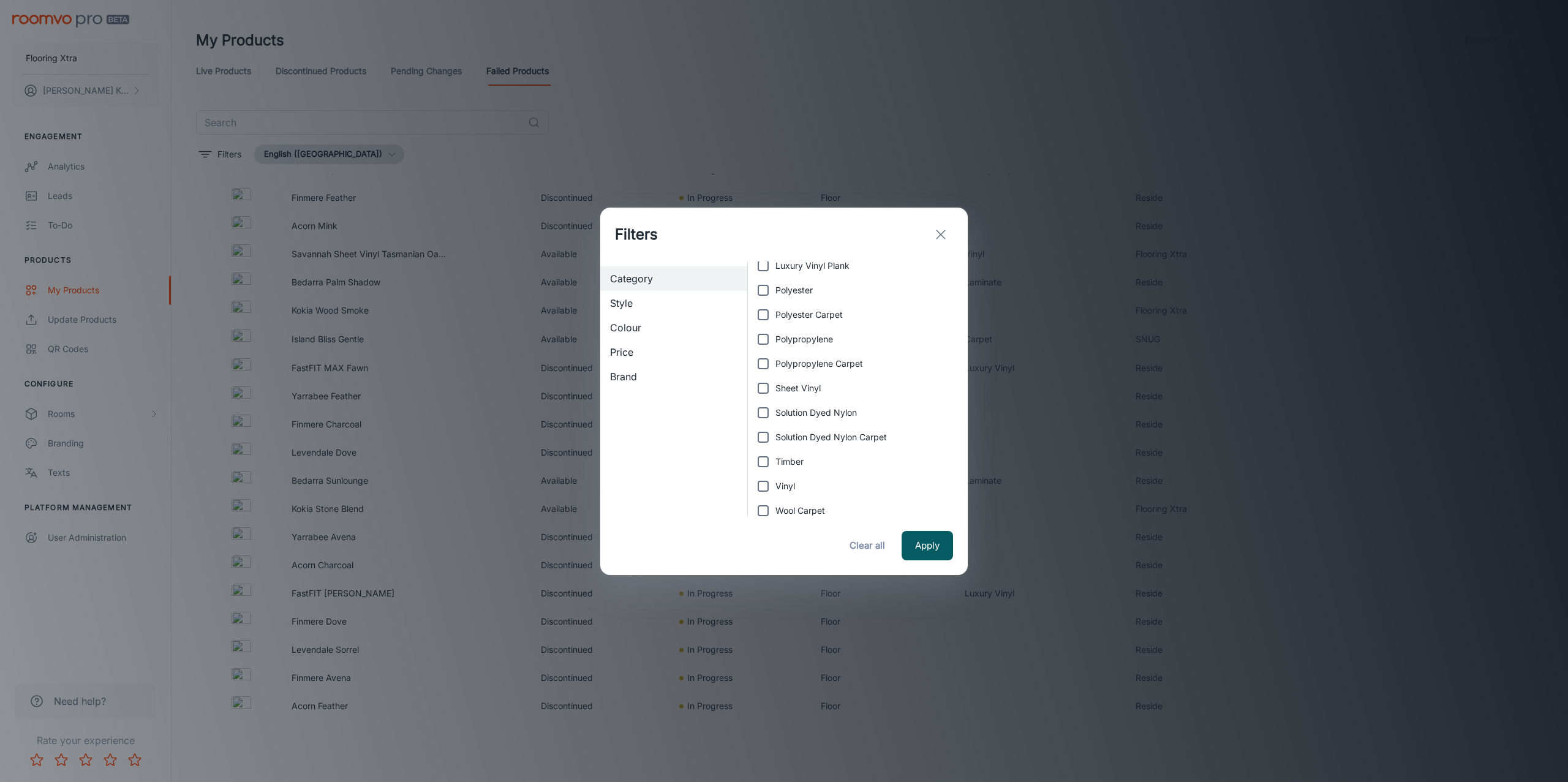
scroll to position [98, 0]
drag, startPoint x: 957, startPoint y: 218, endPoint x: 937, endPoint y: 234, distance: 25.6
click at [951, 223] on div "Filters" at bounding box center [784, 234] width 367 height 54
drag, startPoint x: 937, startPoint y: 234, endPoint x: 1237, endPoint y: 148, distance: 312.1
click at [937, 234] on icon "exit" at bounding box center [940, 234] width 15 height 15
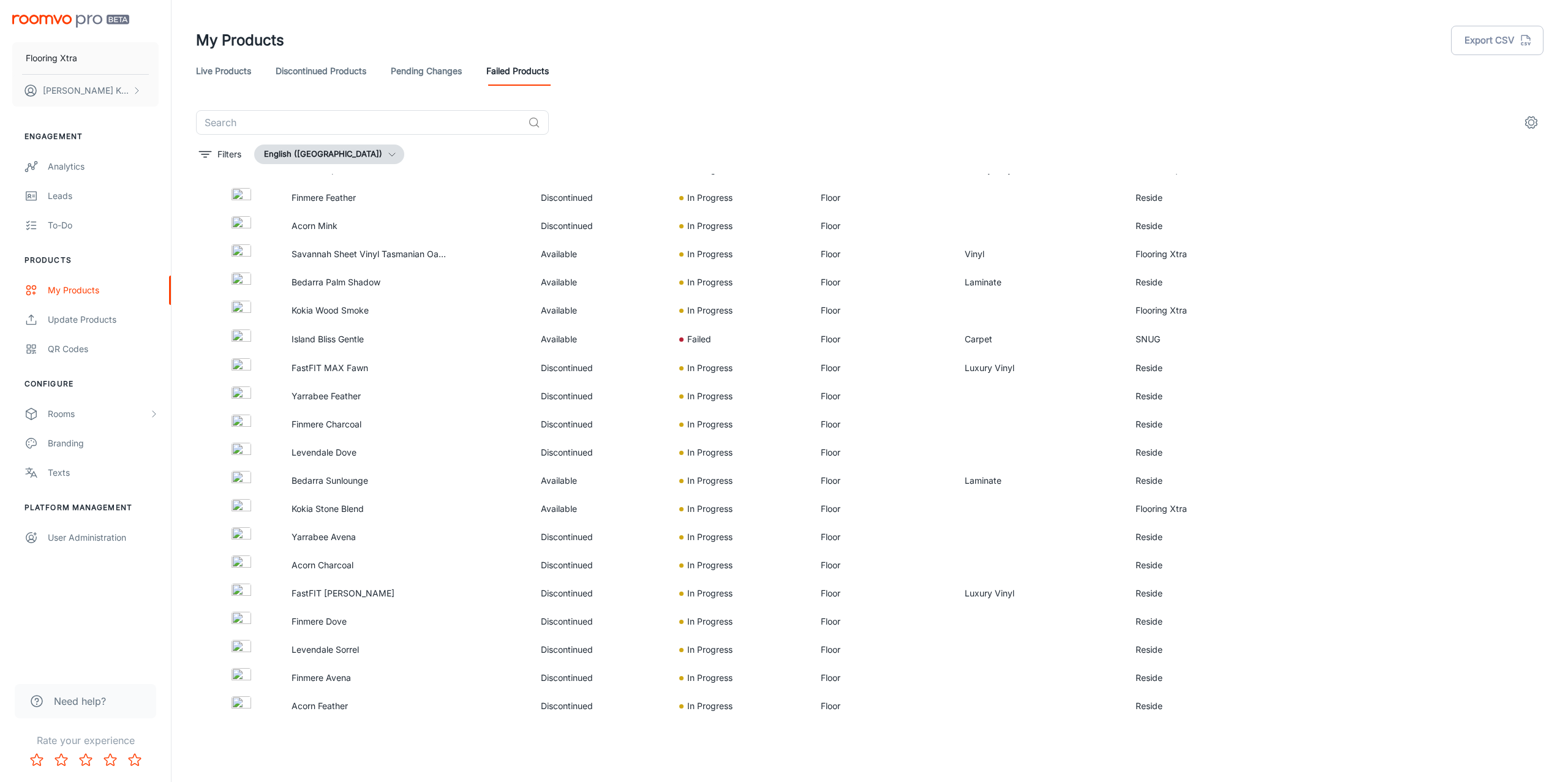
click at [1163, 98] on header "My Products Export CSV Live Products Discontinued Products Pending Changes Fail…" at bounding box center [870, 55] width 1376 height 110
click at [977, 338] on td "Carpet" at bounding box center [1039, 339] width 171 height 30
click at [1126, 337] on td "SNUG" at bounding box center [1194, 339] width 138 height 30
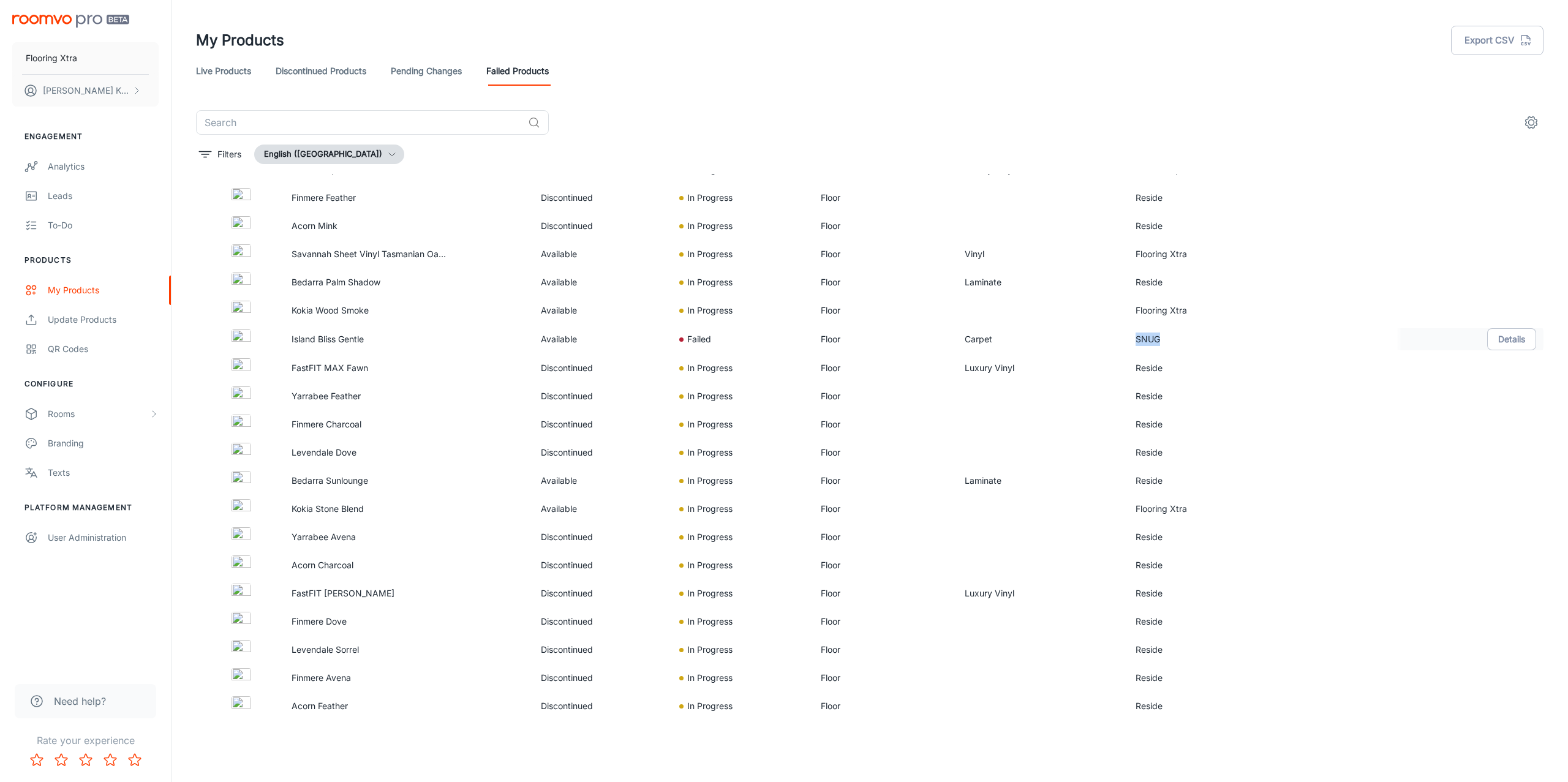
click at [1126, 337] on td "SNUG" at bounding box center [1194, 339] width 138 height 30
drag, startPoint x: 318, startPoint y: 340, endPoint x: 344, endPoint y: 343, distance: 26.2
click at [320, 341] on p "Island Bliss Gentle" at bounding box center [371, 338] width 159 height 13
